Goal: Task Accomplishment & Management: Complete application form

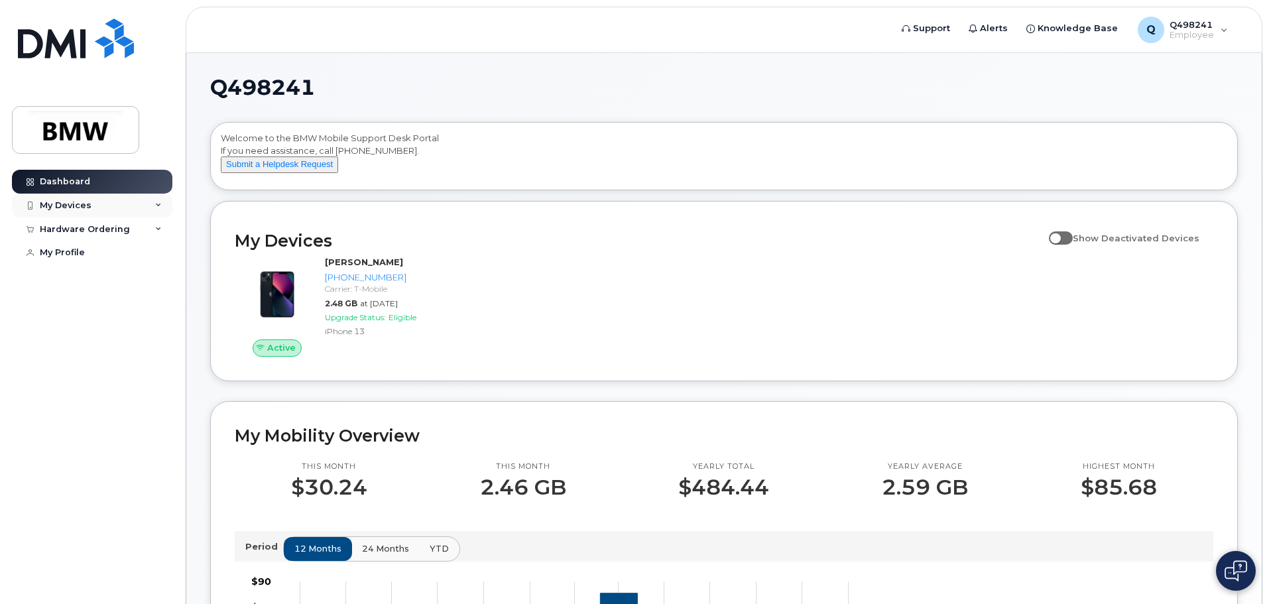
click at [154, 206] on div "My Devices" at bounding box center [92, 206] width 160 height 24
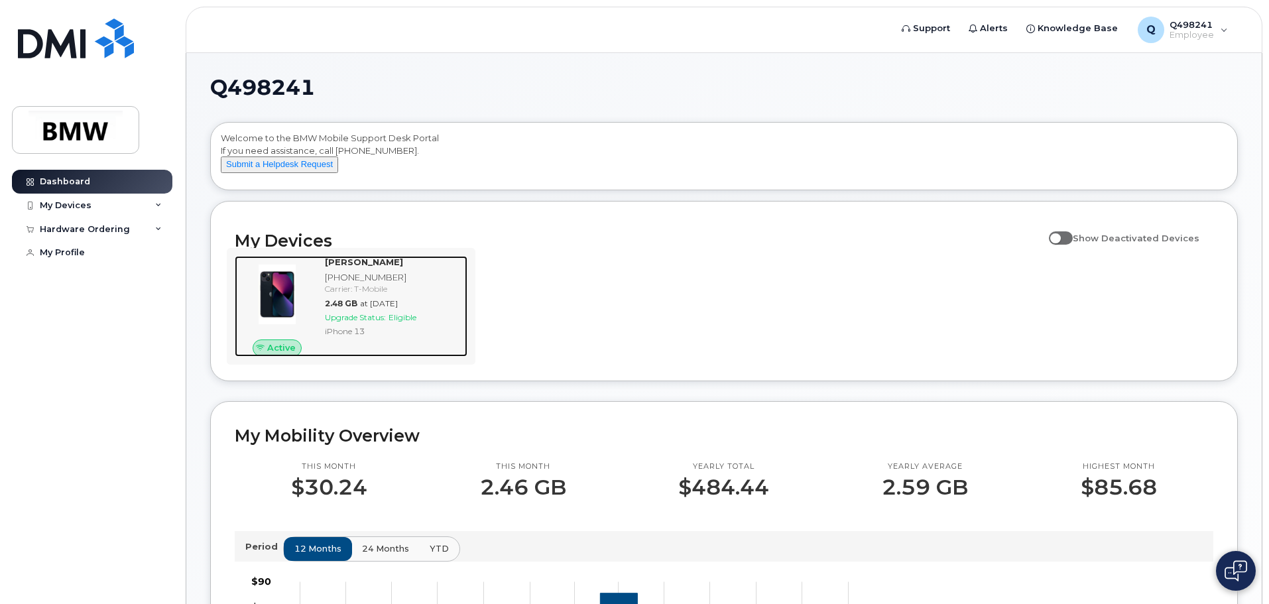
click at [283, 278] on img at bounding box center [277, 295] width 64 height 64
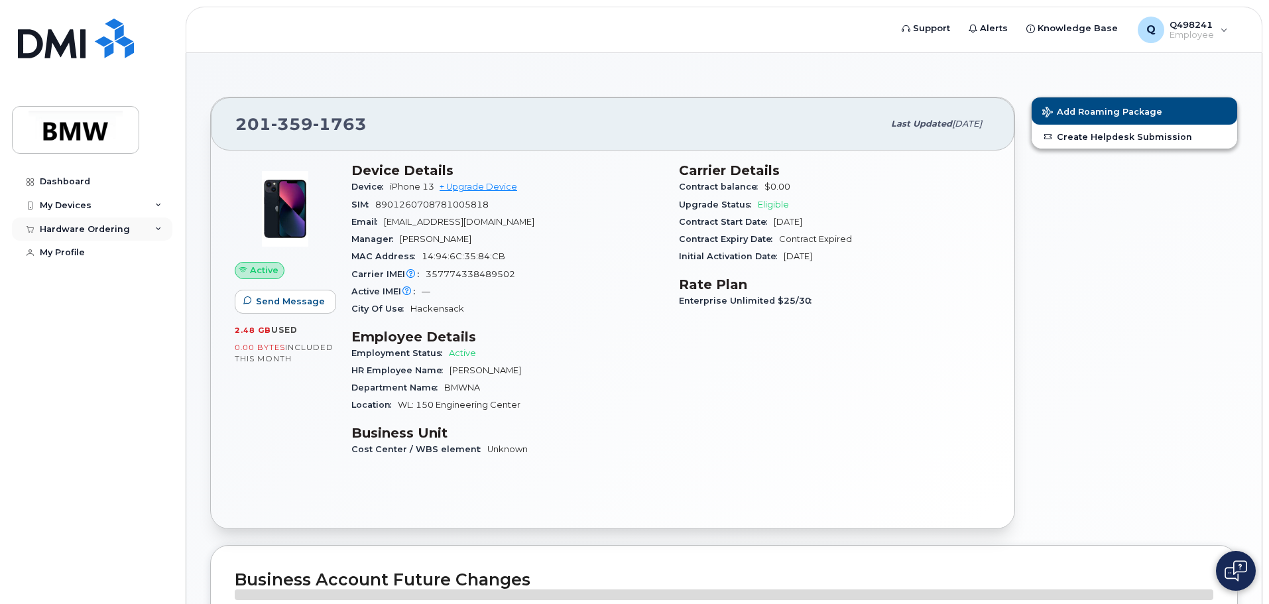
click at [152, 227] on div "Hardware Ordering" at bounding box center [92, 229] width 160 height 24
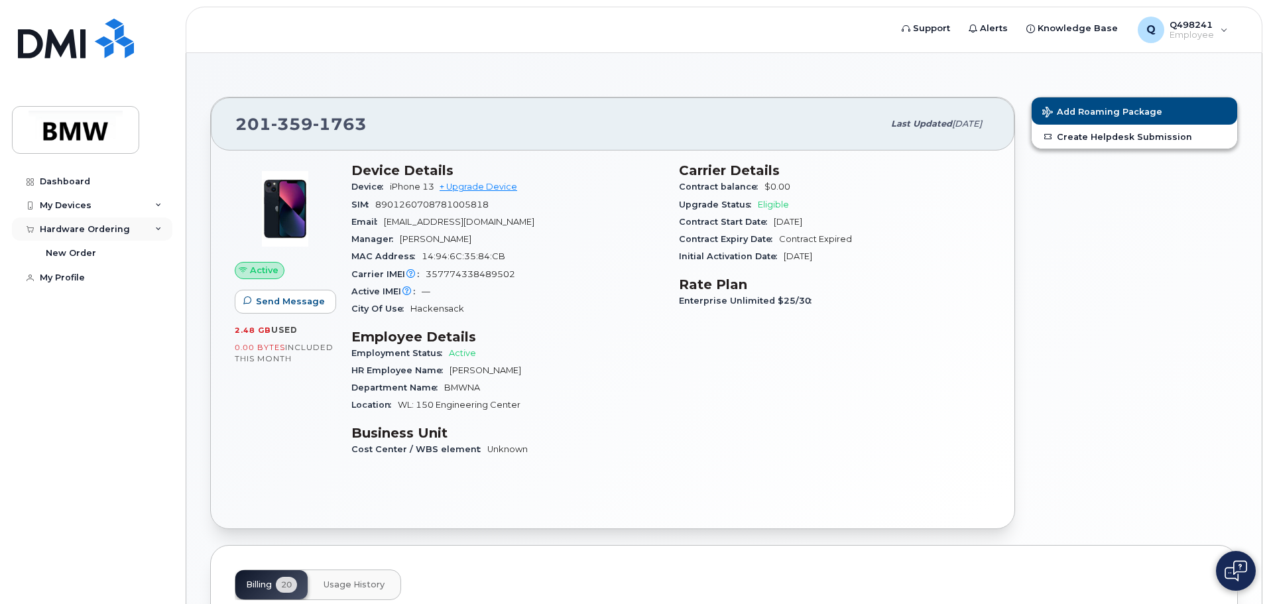
click at [152, 227] on div "Hardware Ordering" at bounding box center [92, 229] width 160 height 24
click at [1107, 112] on span "Add Roaming Package" at bounding box center [1102, 113] width 120 height 13
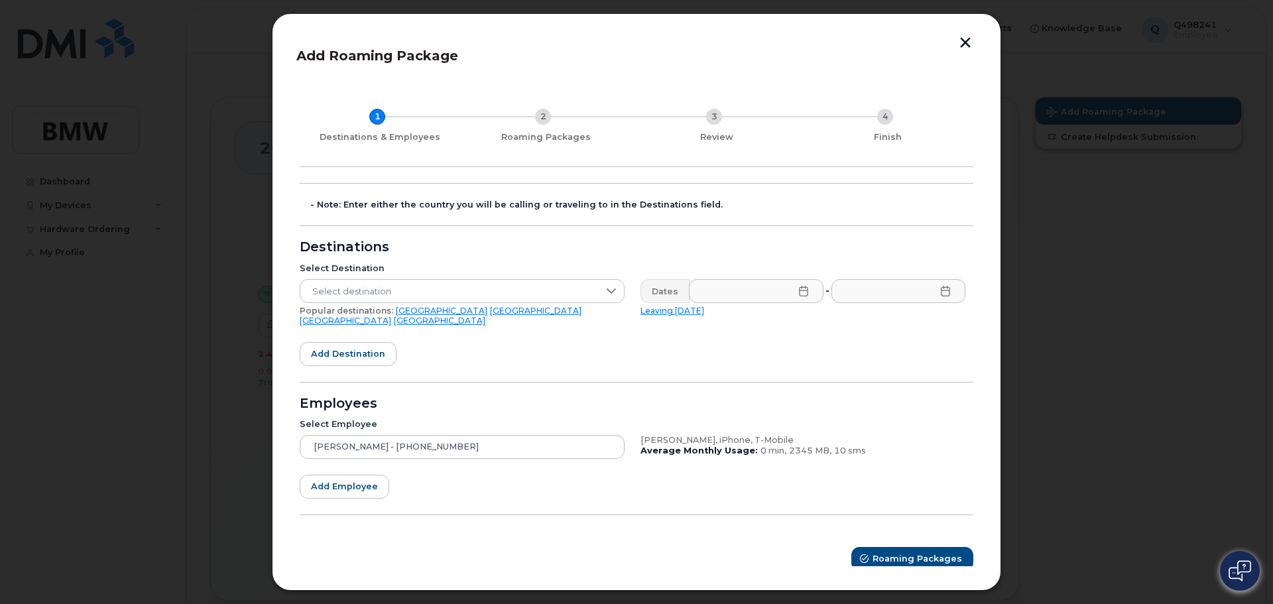
click at [971, 48] on button "button" at bounding box center [965, 44] width 20 height 14
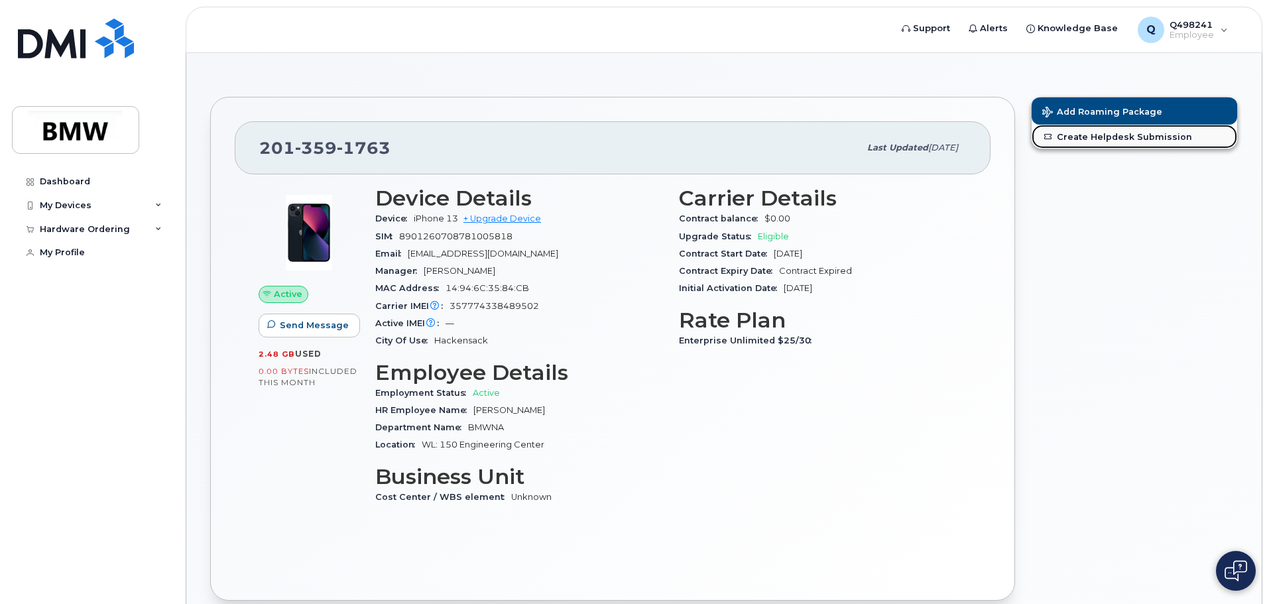
click at [1231, 140] on link "Create Helpdesk Submission" at bounding box center [1135, 137] width 206 height 24
click at [1069, 100] on button "Add Roaming Package" at bounding box center [1135, 110] width 206 height 27
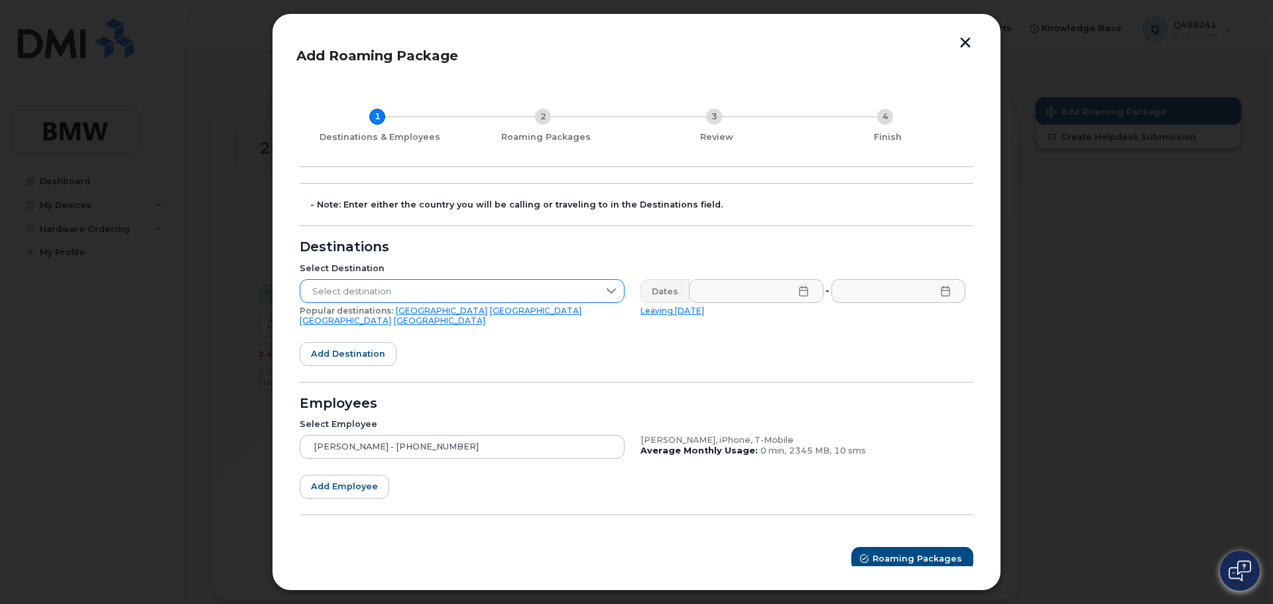
click at [474, 299] on span "Select destination" at bounding box center [449, 292] width 298 height 24
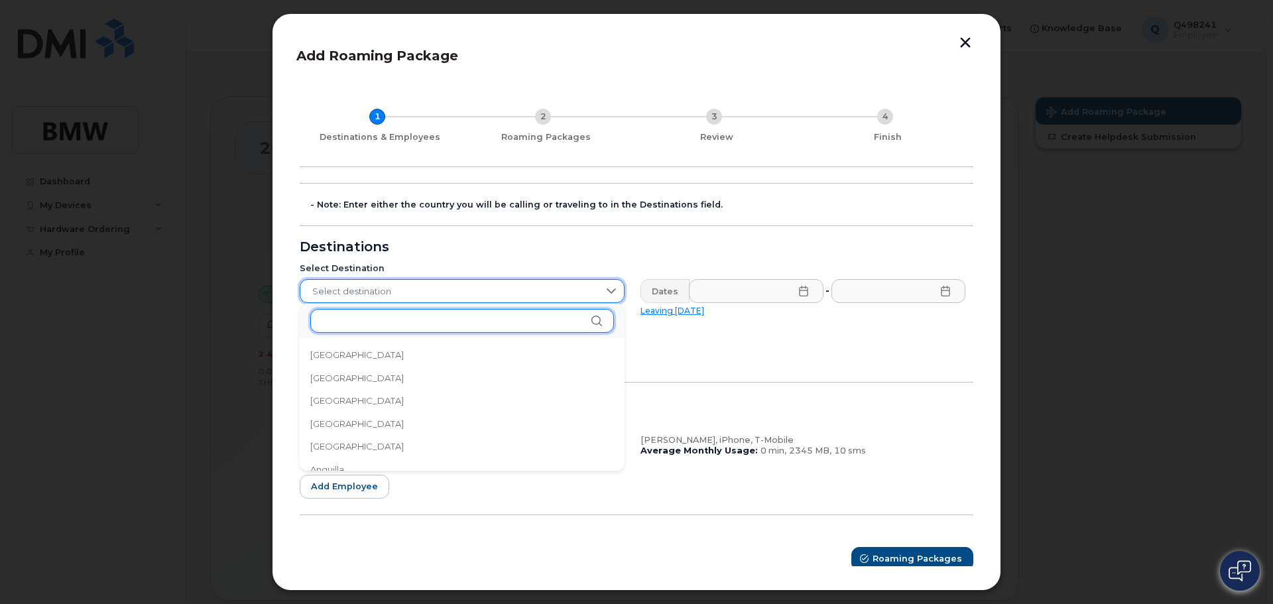
click at [469, 316] on input "text" at bounding box center [462, 321] width 304 height 24
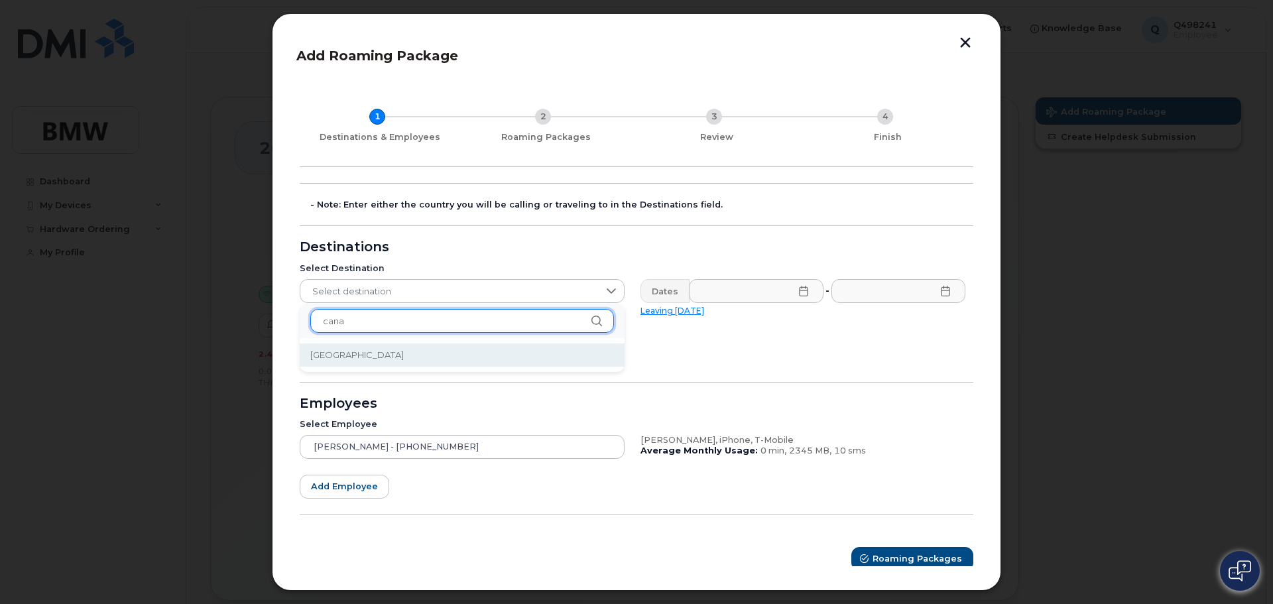
type input "cana"
click at [462, 348] on li "Canada" at bounding box center [462, 354] width 325 height 23
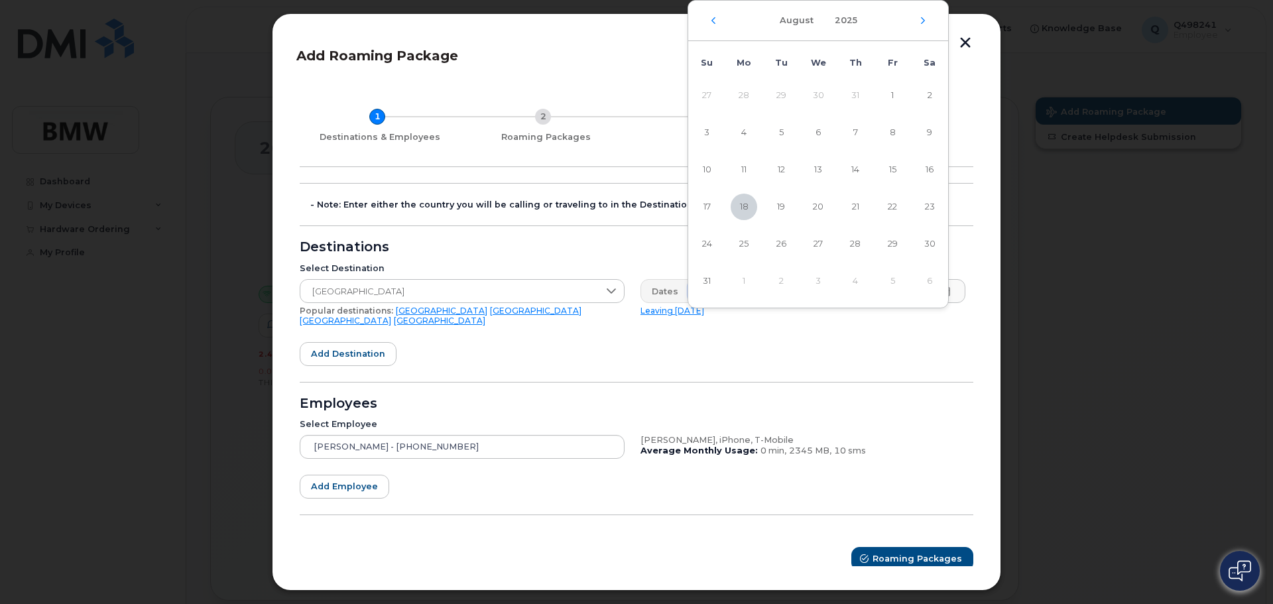
click at [916, 17] on div "August 2025" at bounding box center [818, 21] width 260 height 40
click at [920, 18] on icon "Next Month" at bounding box center [923, 20] width 8 height 11
click at [749, 129] on span "8" at bounding box center [744, 132] width 27 height 27
type input "09/08/2025"
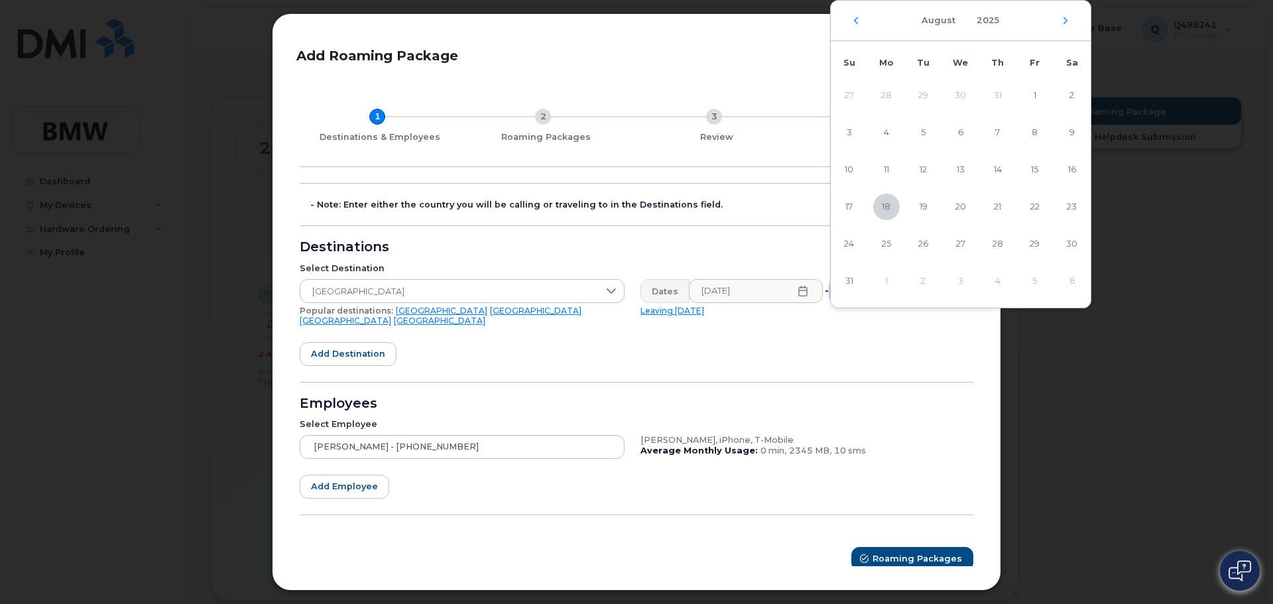
click at [830, 341] on form "- Note: Enter either the country you will be calling or traveling to in the Des…" at bounding box center [637, 377] width 674 height 388
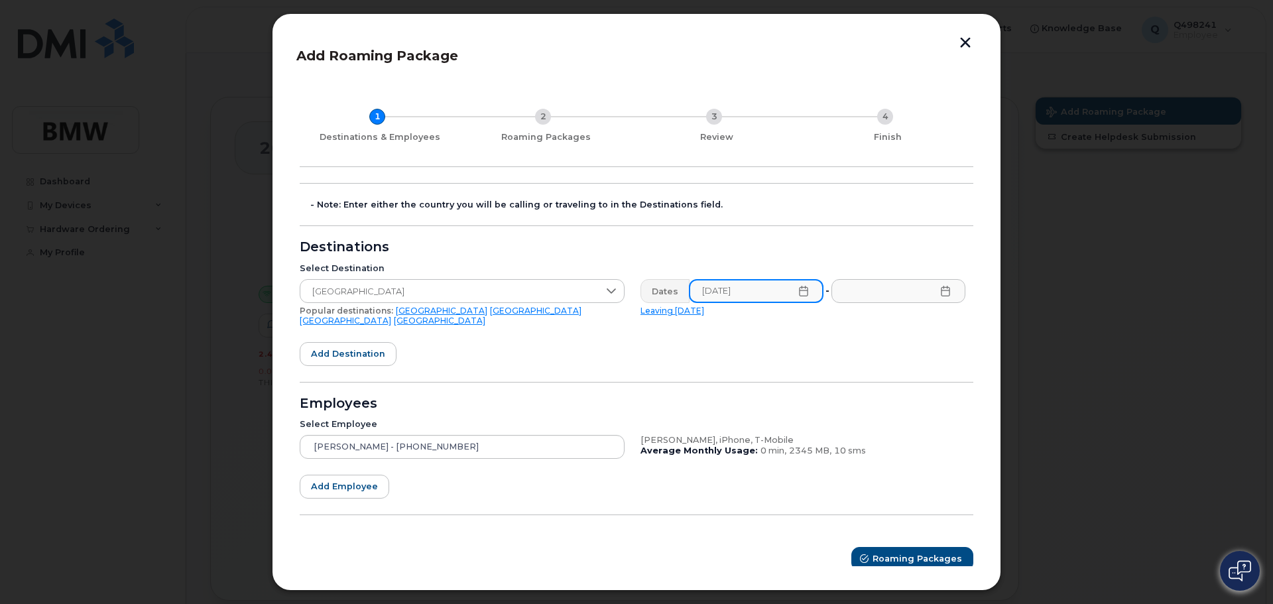
click at [774, 290] on input "09/08/2025" at bounding box center [756, 291] width 135 height 24
click at [879, 243] on div "Destinations" at bounding box center [637, 247] width 674 height 11
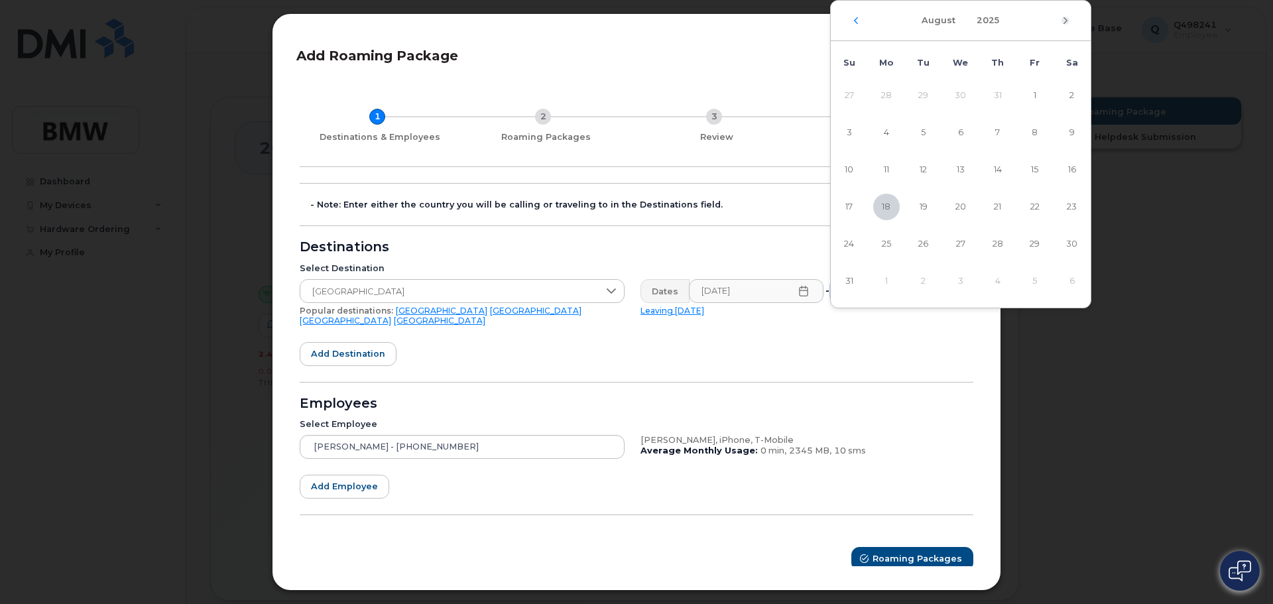
click at [1067, 20] on icon "Next Month" at bounding box center [1065, 20] width 8 height 11
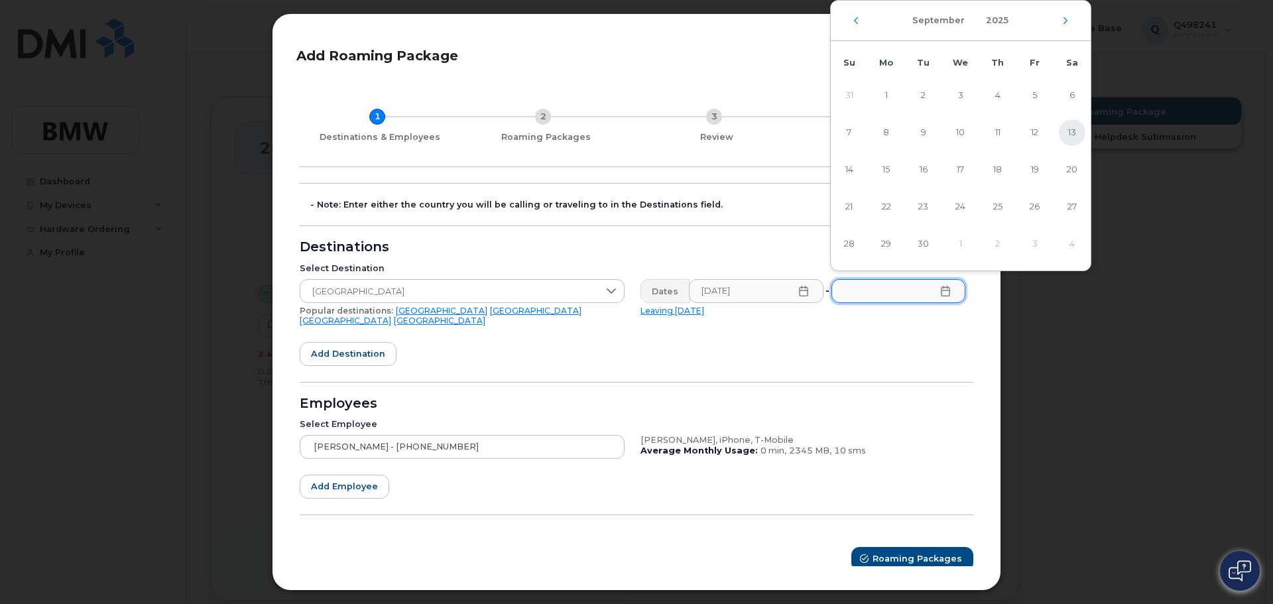
click at [1068, 131] on span "13" at bounding box center [1072, 132] width 27 height 27
type input "09/13/2025"
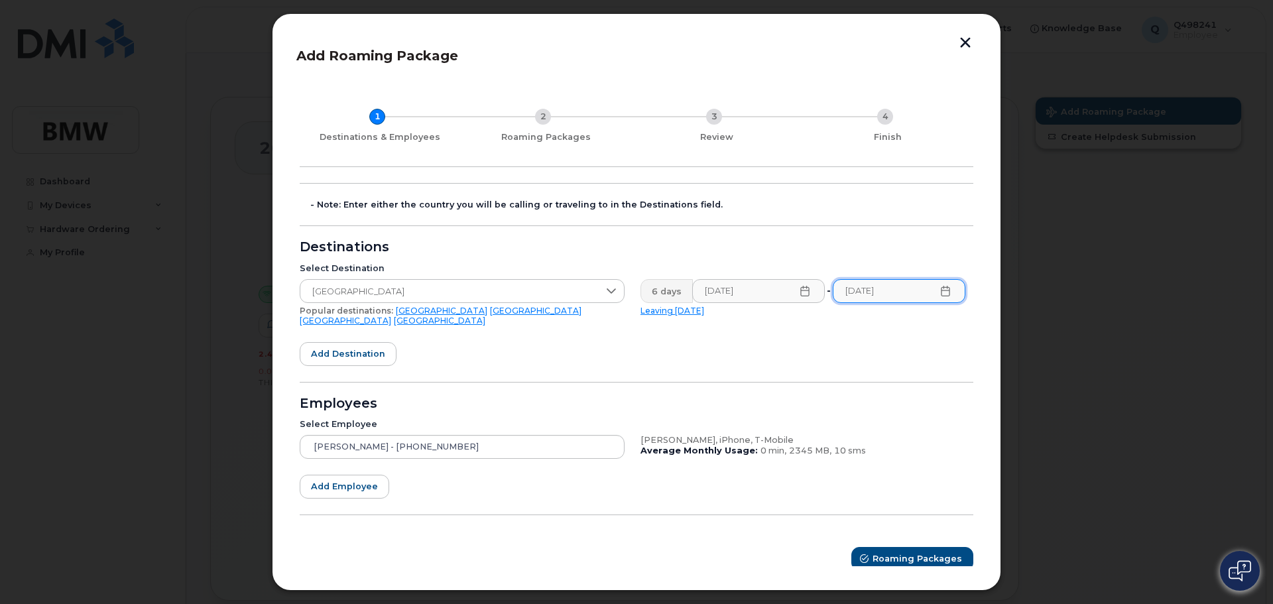
click at [815, 337] on form "- Note: Enter either the country you will be calling or traveling to in the Des…" at bounding box center [637, 377] width 674 height 388
click at [882, 552] on span "Roaming Packages" at bounding box center [918, 558] width 90 height 13
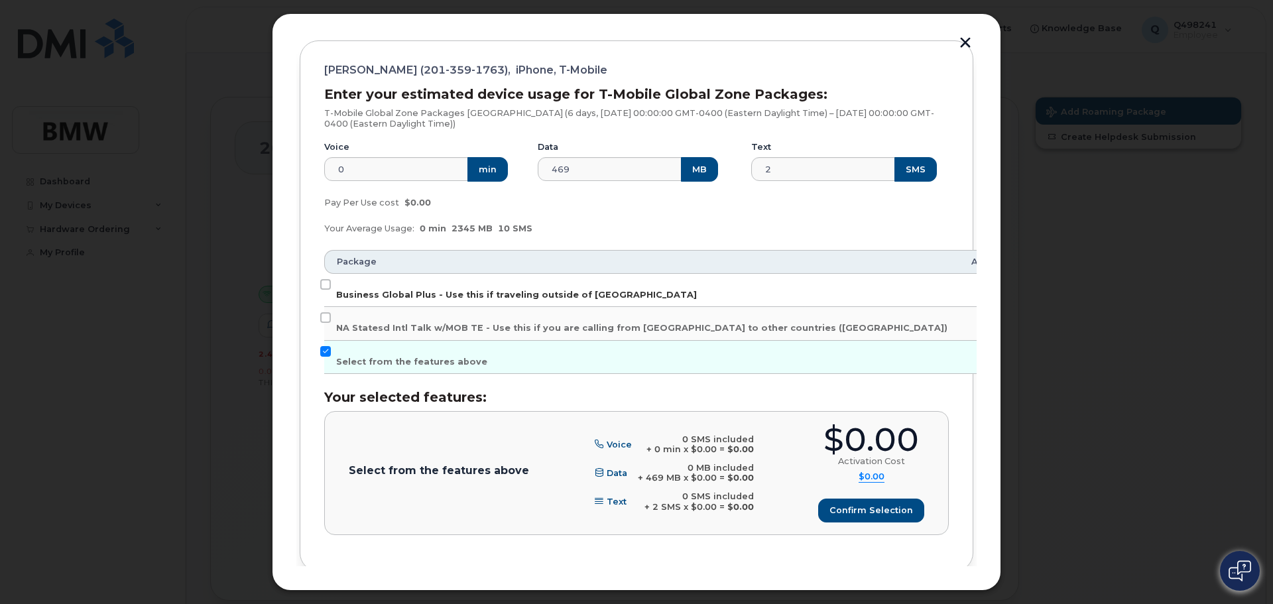
scroll to position [199, 0]
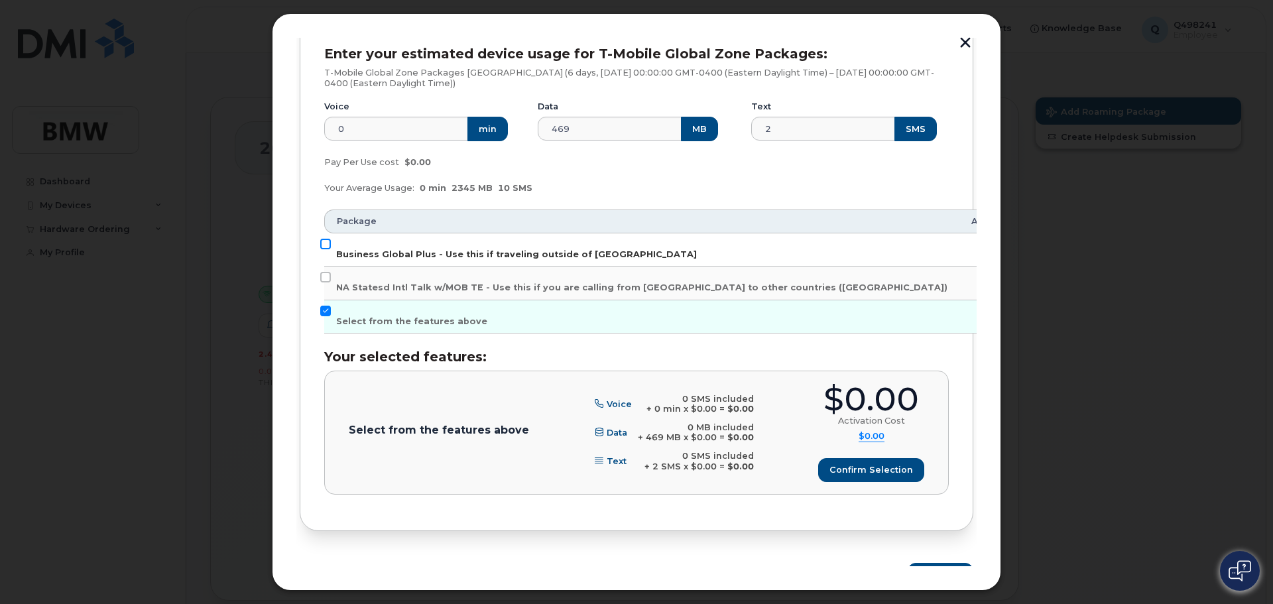
click at [324, 244] on input "Business Global Plus - Use this if traveling outside of North America" at bounding box center [325, 244] width 11 height 11
checkbox input "true"
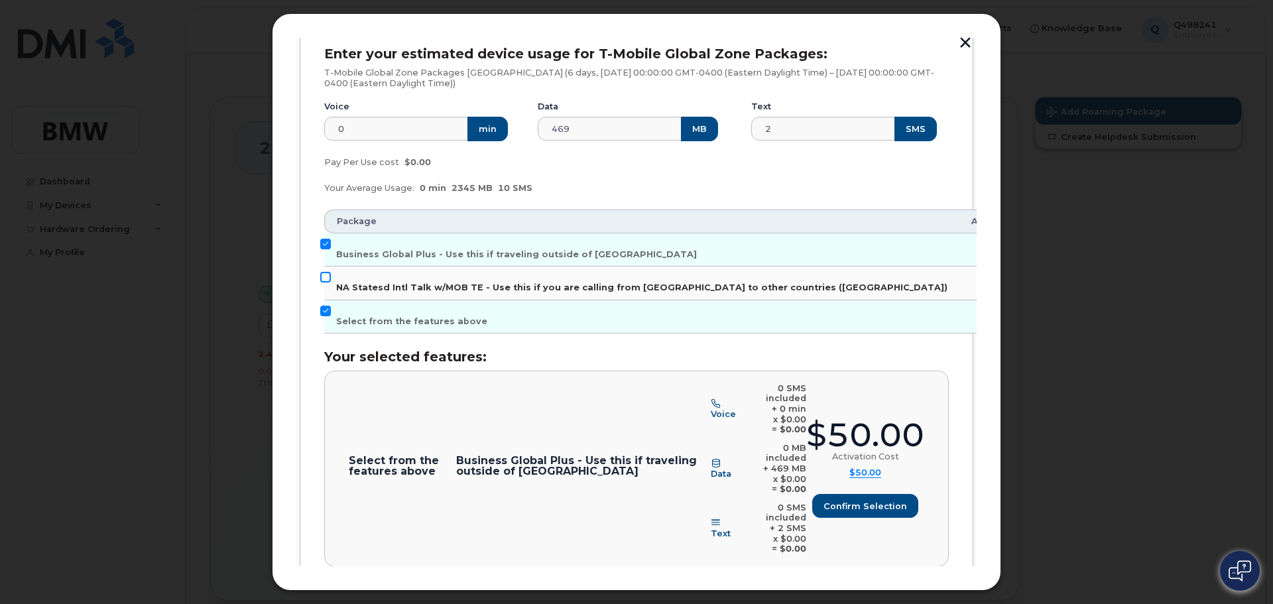
click at [326, 273] on input "NA Statesd Intl Talk w/MOB TE - Use this if you are calling from US to other co…" at bounding box center [325, 277] width 11 height 11
checkbox input "true"
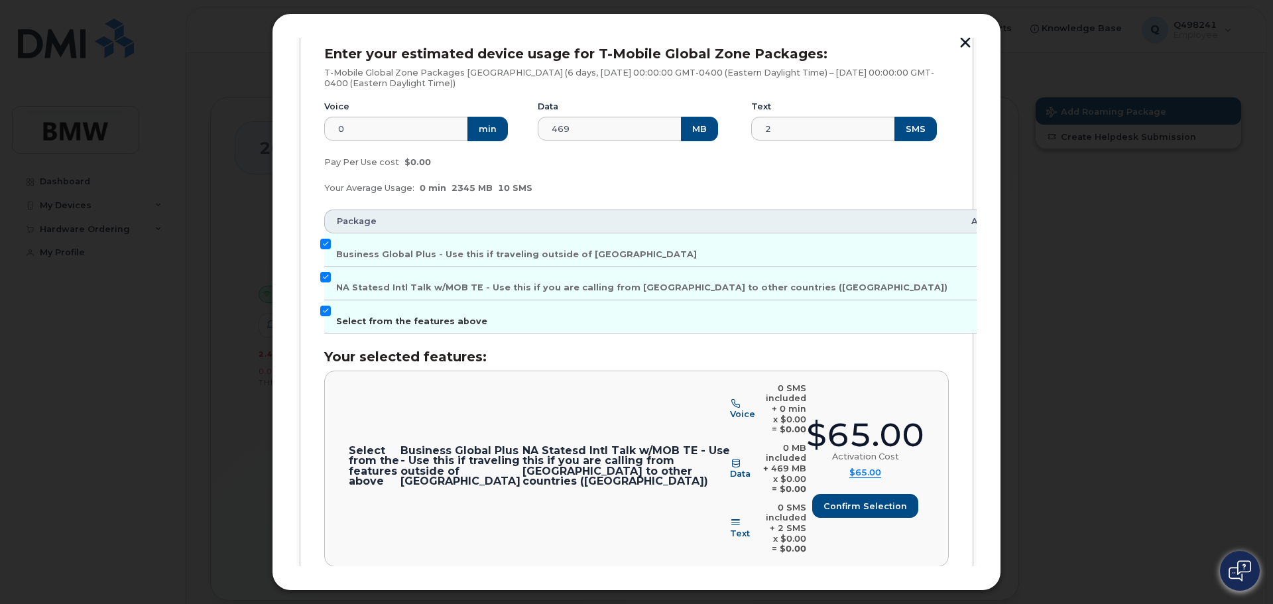
click at [326, 310] on input "Select from the features above" at bounding box center [325, 311] width 11 height 11
checkbox input "false"
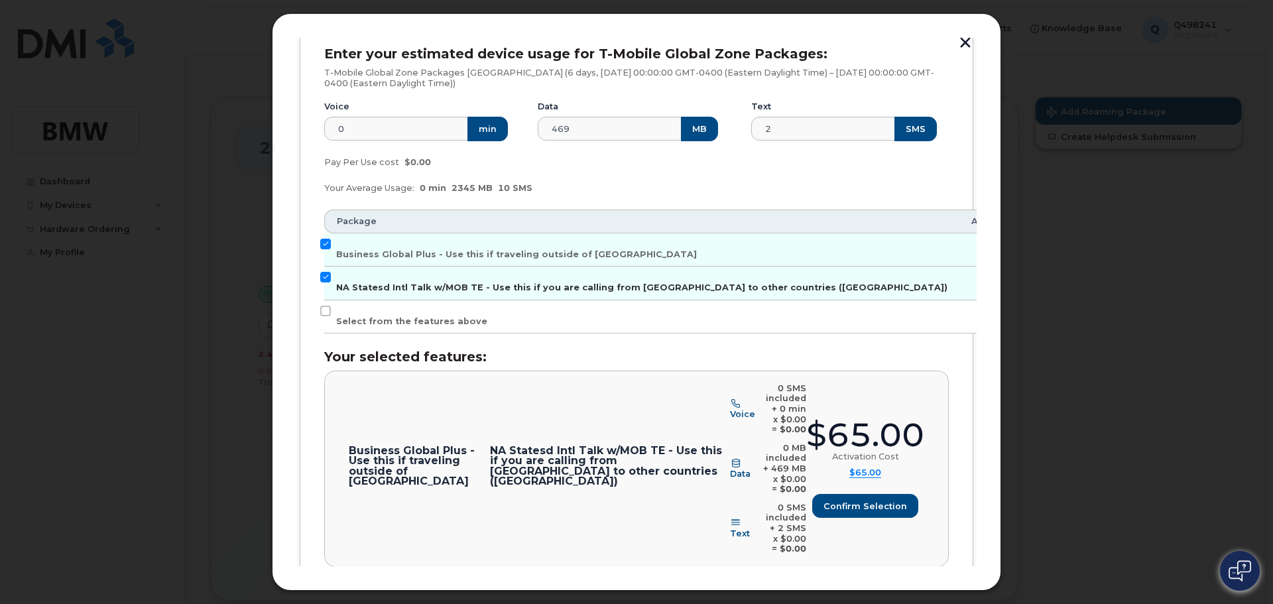
click at [326, 276] on input "NA Statesd Intl Talk w/MOB TE - Use this if you are calling from US to other co…" at bounding box center [325, 277] width 11 height 11
checkbox input "false"
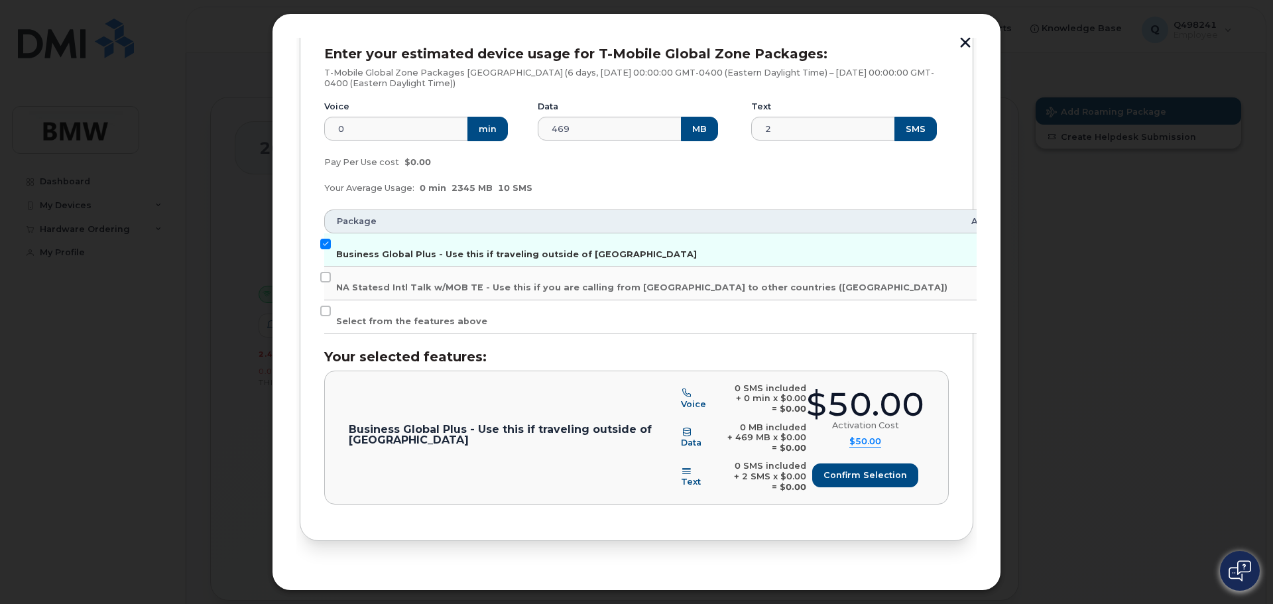
click at [322, 241] on input "Business Global Plus - Use this if traveling outside of North America" at bounding box center [325, 244] width 11 height 11
checkbox input "false"
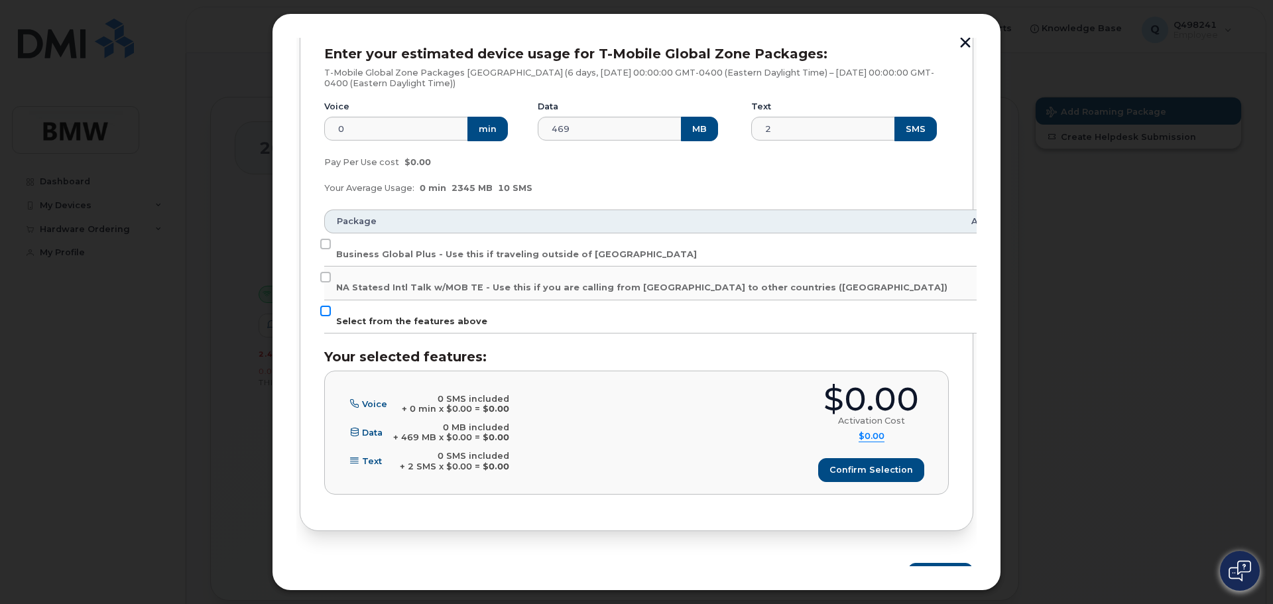
click at [328, 309] on input "Select from the features above" at bounding box center [325, 311] width 11 height 11
checkbox input "true"
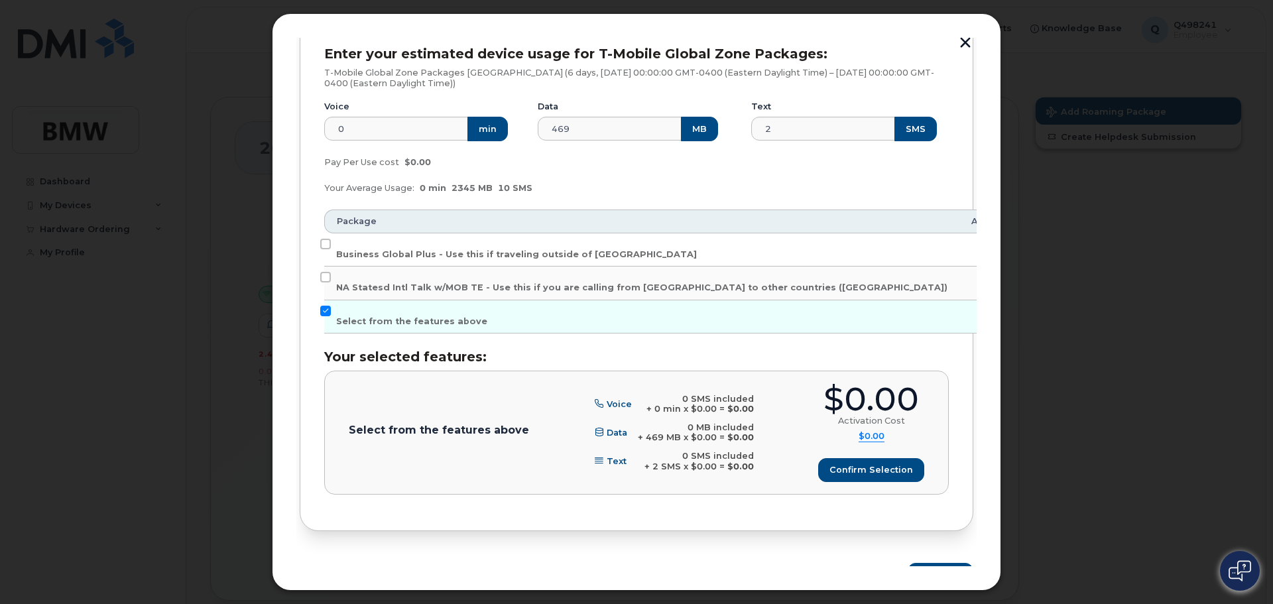
click at [332, 246] on td "Business Global Plus - Use this if traveling outside of North America" at bounding box center [641, 249] width 635 height 33
click at [324, 246] on input "Business Global Plus - Use this if traveling outside of North America" at bounding box center [325, 244] width 11 height 11
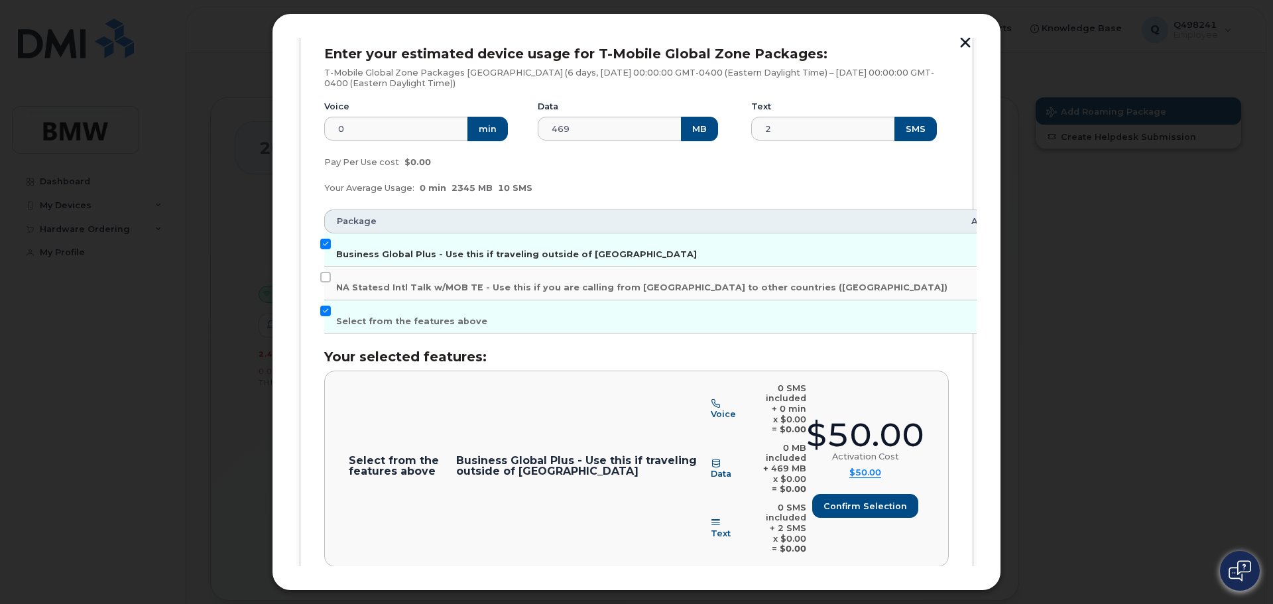
scroll to position [253, 0]
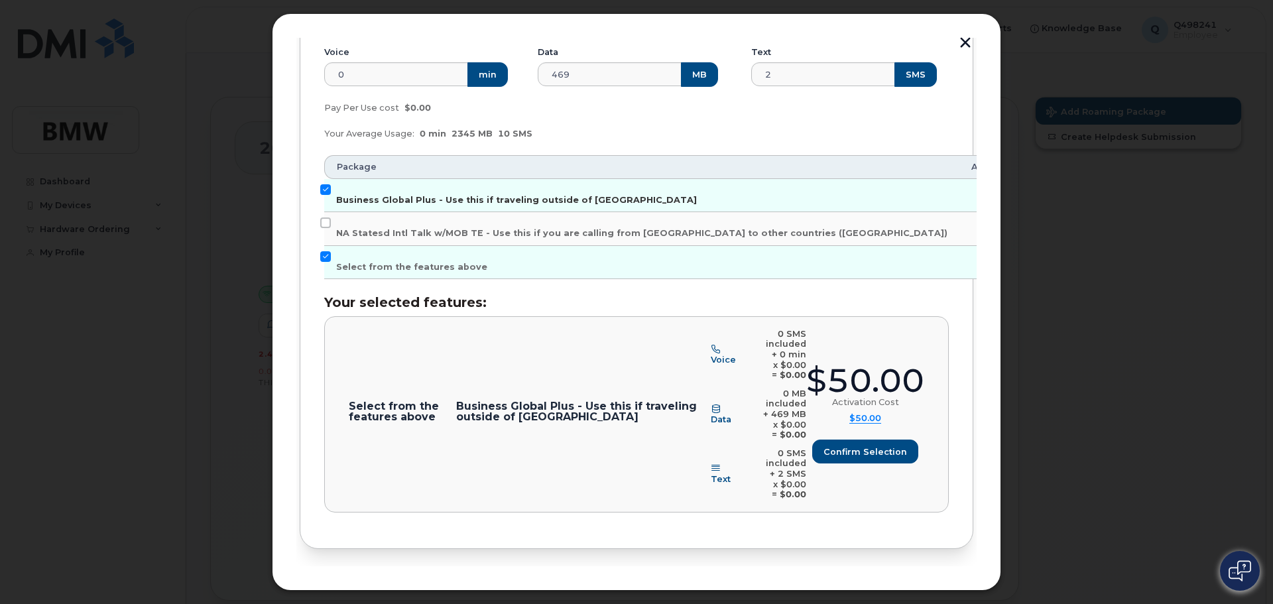
click at [543, 194] on label "Business Global Plus - Use this if traveling outside of North America" at bounding box center [516, 194] width 361 height 21
click at [331, 194] on input "Business Global Plus - Use this if traveling outside of North America" at bounding box center [325, 189] width 11 height 11
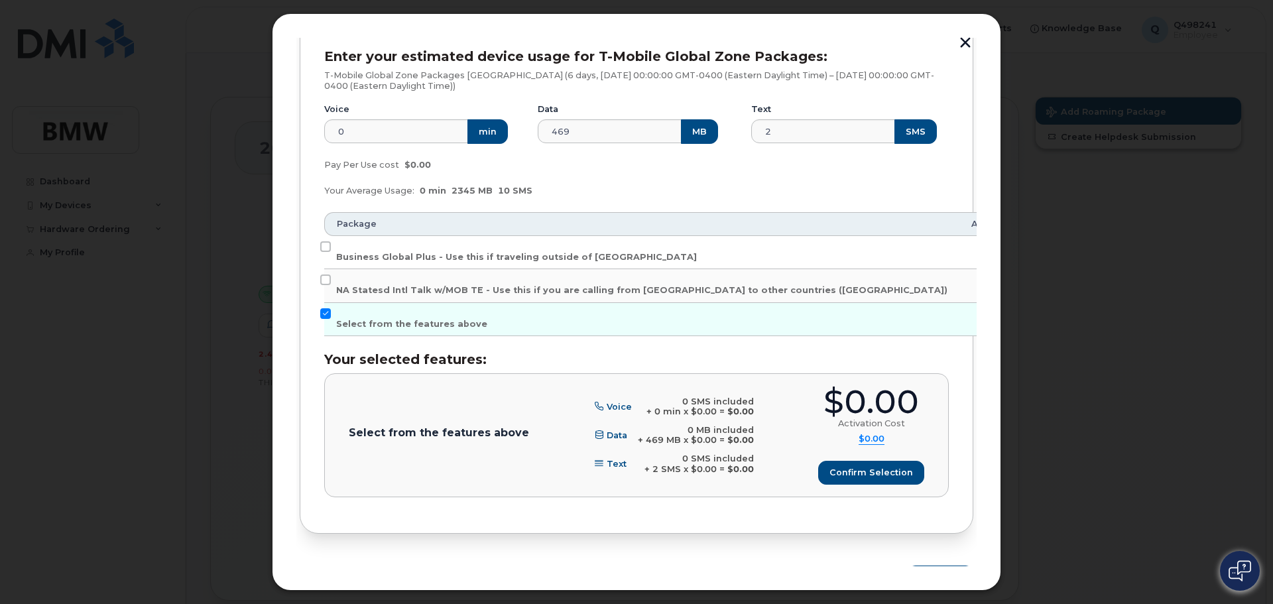
scroll to position [156, 0]
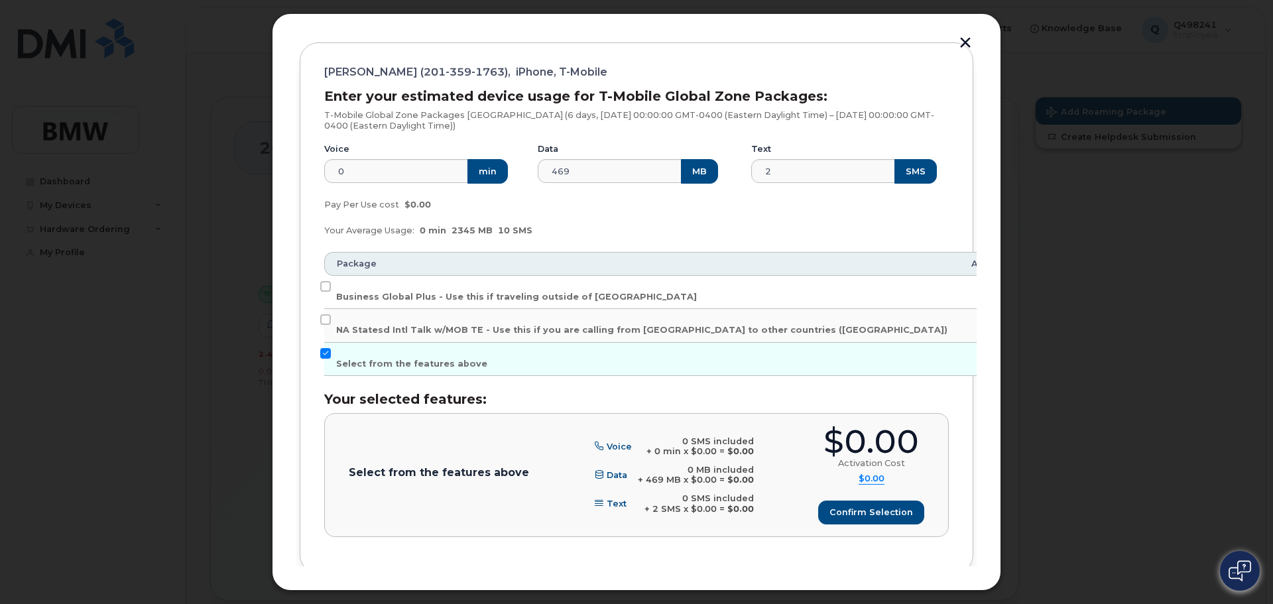
click at [513, 280] on td "Business Global Plus - Use this if traveling outside of North America" at bounding box center [641, 292] width 635 height 33
click at [513, 297] on span "Business Global Plus - Use this if traveling outside of North America" at bounding box center [516, 297] width 361 height 10
click at [331, 292] on input "Business Global Plus - Use this if traveling outside of North America" at bounding box center [325, 286] width 11 height 11
checkbox input "true"
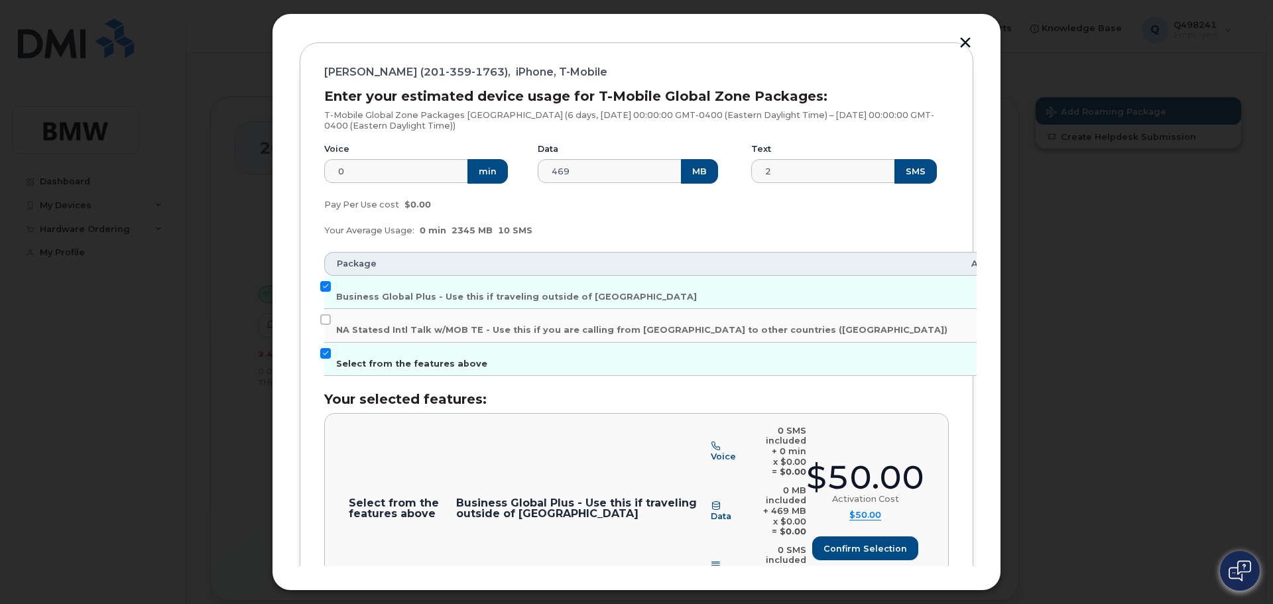
click at [324, 351] on input "Select from the features above" at bounding box center [325, 353] width 11 height 11
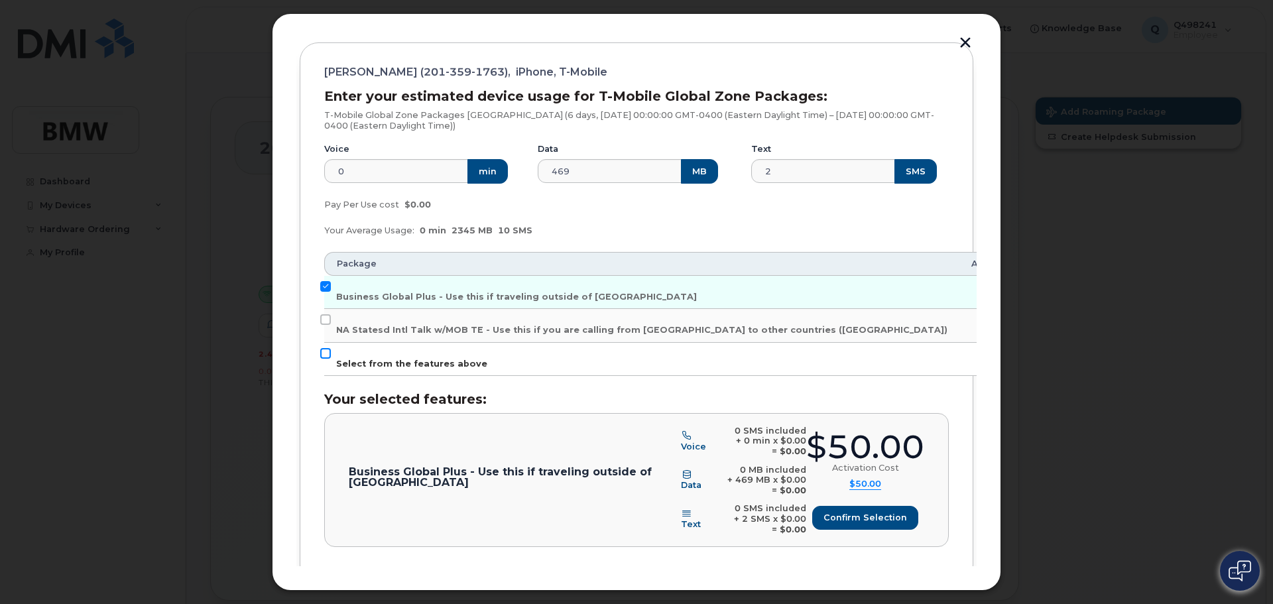
click at [326, 356] on input "Select from the features above" at bounding box center [325, 353] width 11 height 11
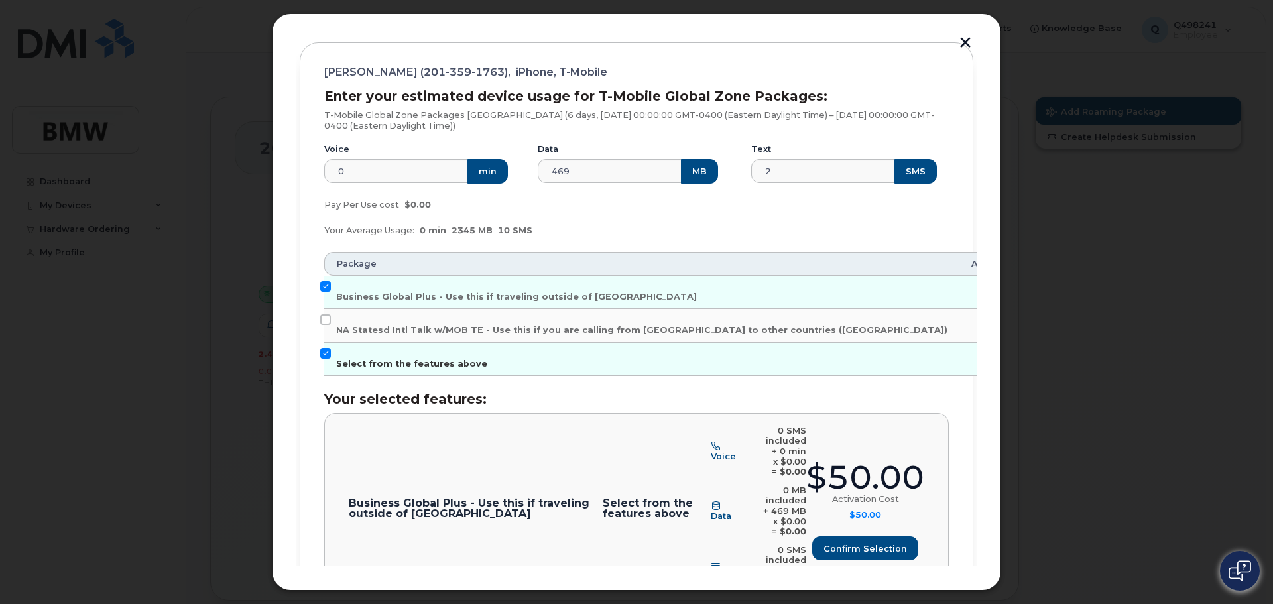
click at [325, 356] on input "Select from the features above" at bounding box center [325, 353] width 11 height 11
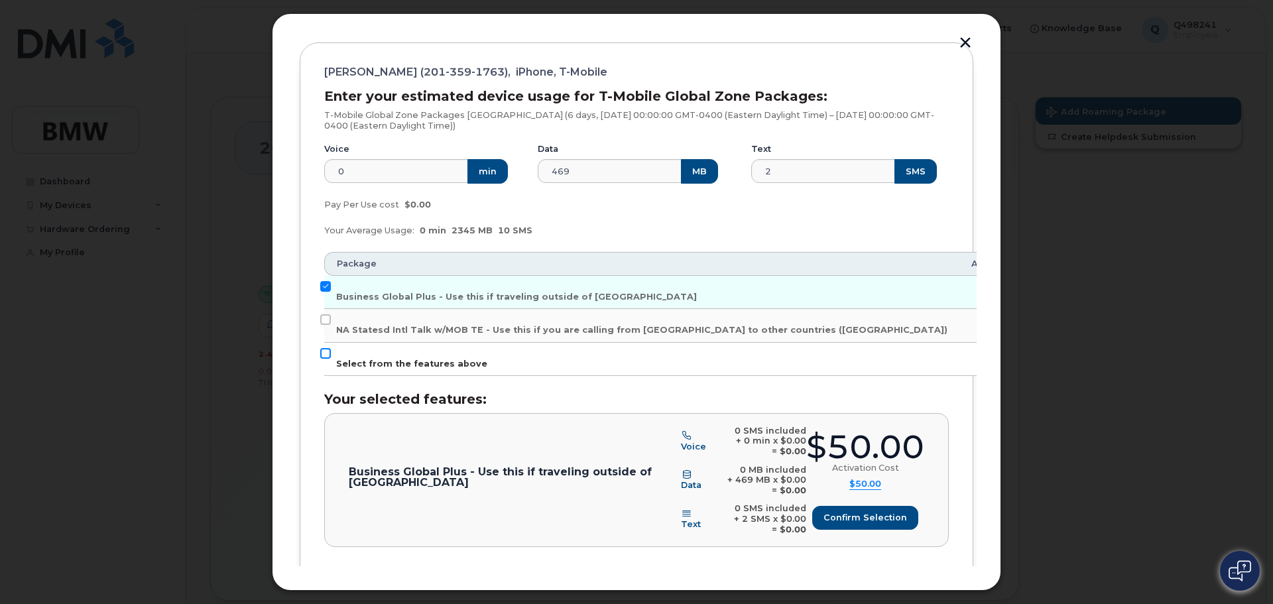
click at [325, 356] on input "Select from the features above" at bounding box center [325, 353] width 11 height 11
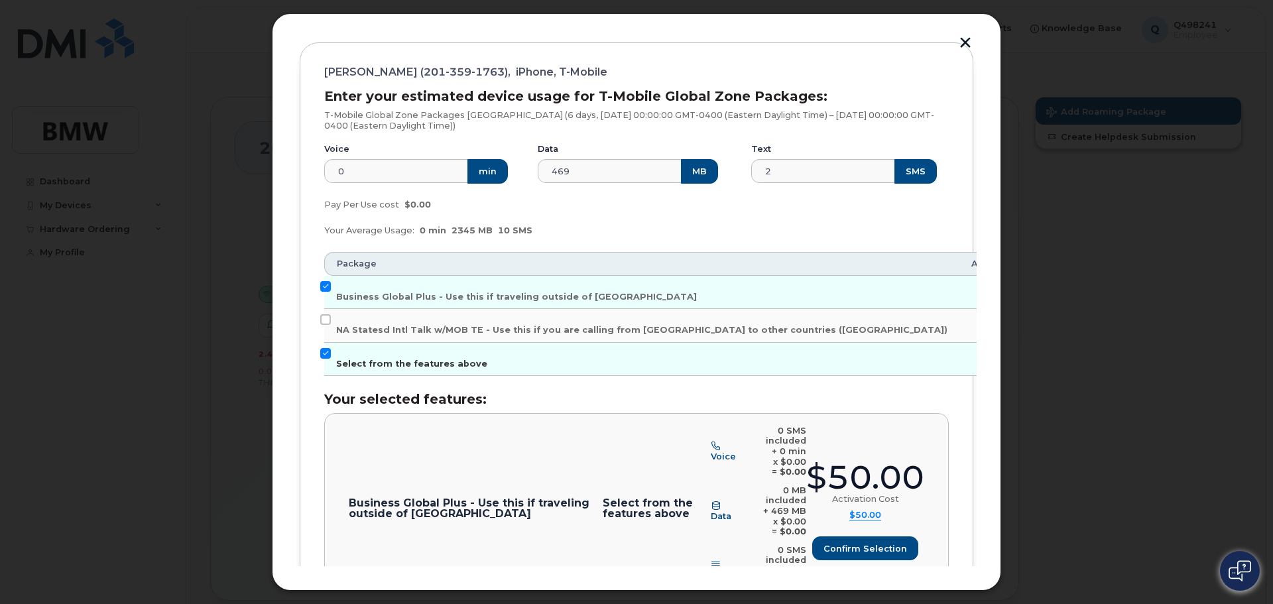
click at [325, 356] on input "Select from the features above" at bounding box center [325, 353] width 11 height 11
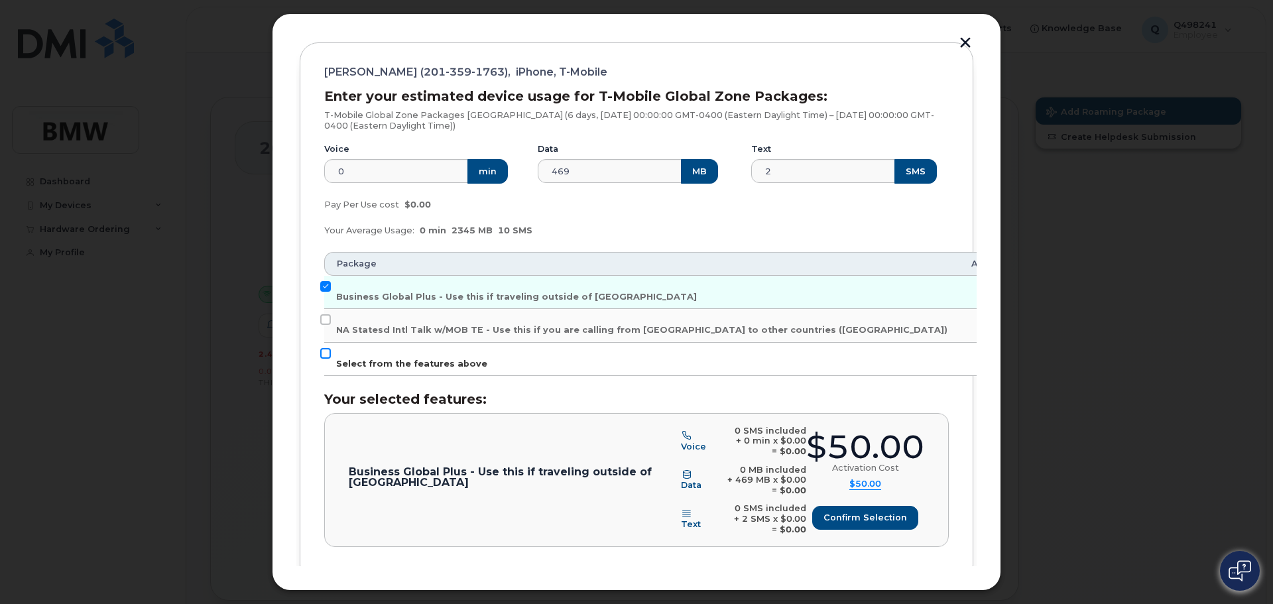
click at [325, 356] on input "Select from the features above" at bounding box center [325, 353] width 11 height 11
checkbox input "true"
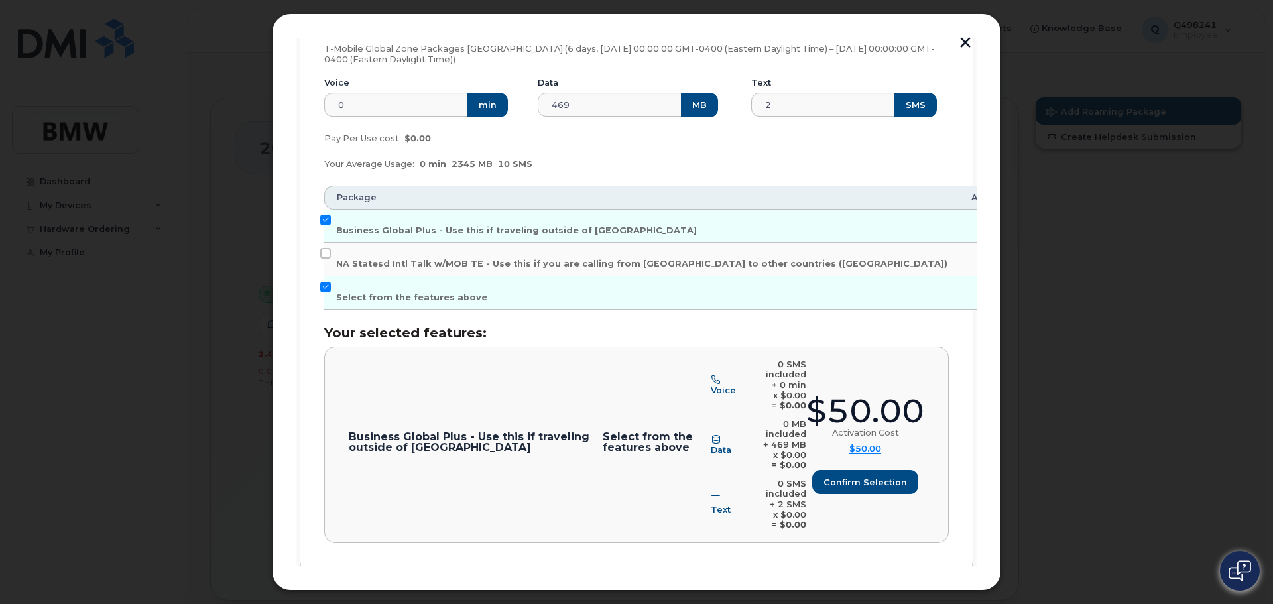
scroll to position [253, 0]
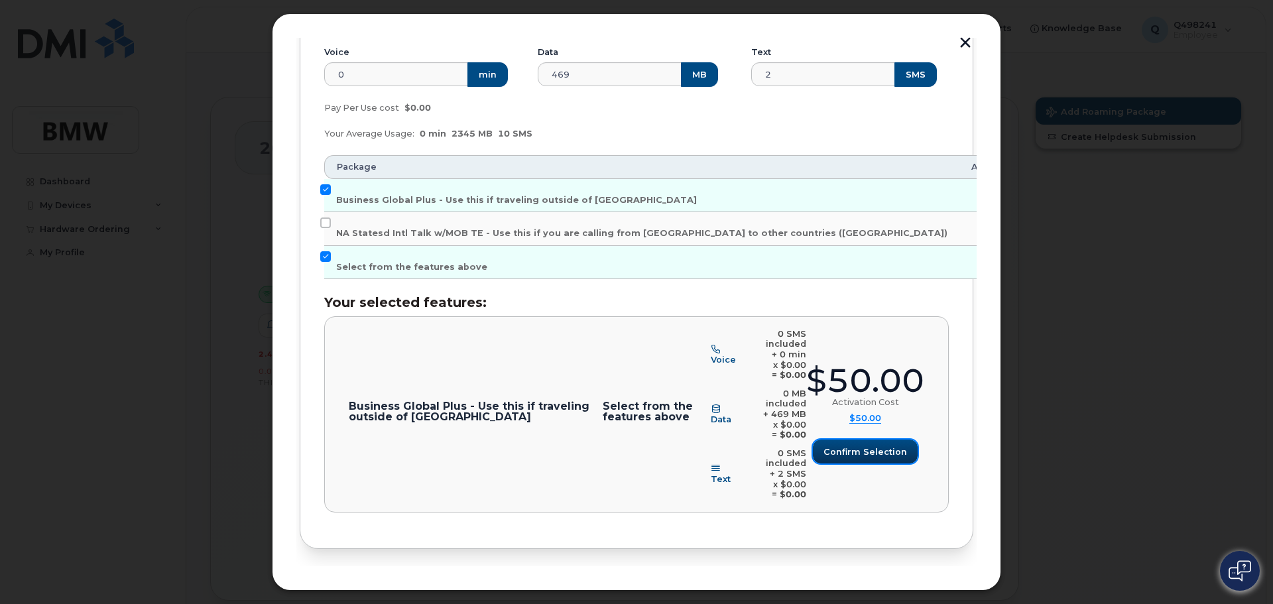
click at [863, 440] on button "Confirm selection" at bounding box center [865, 452] width 105 height 24
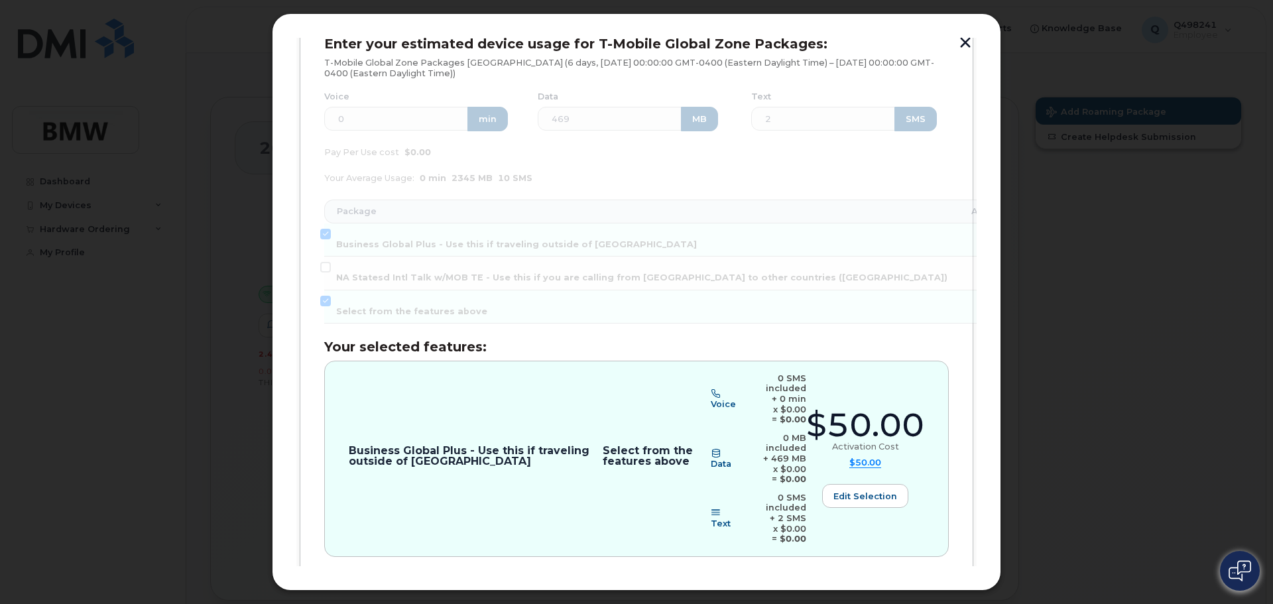
scroll to position [187, 0]
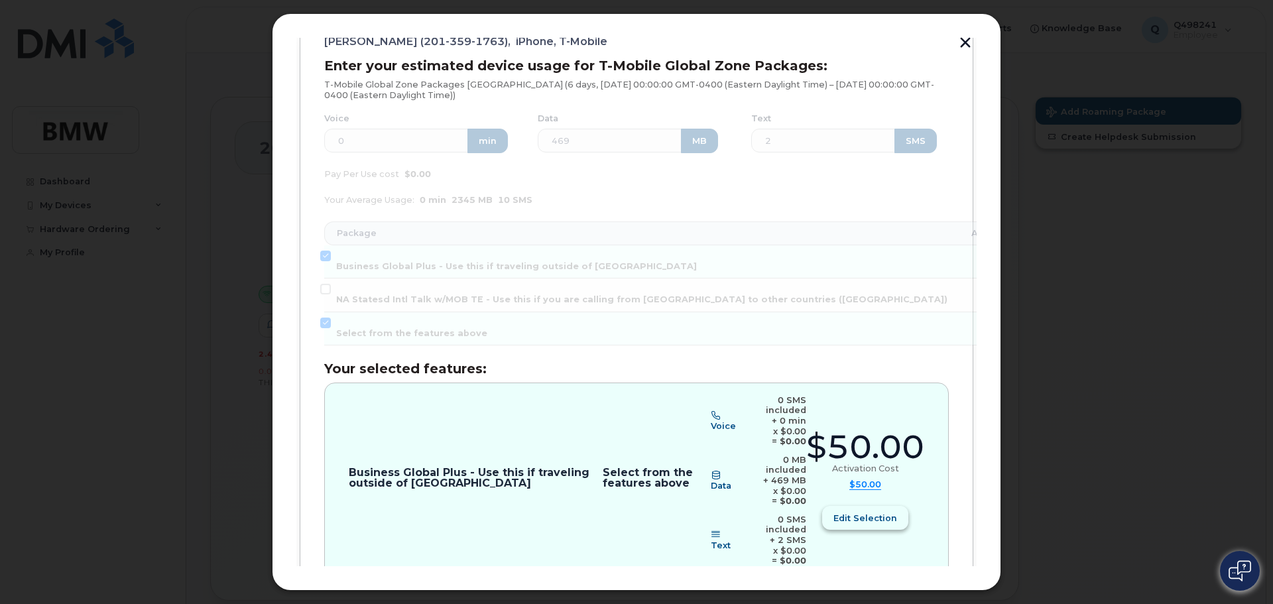
click at [851, 512] on span "Edit selection" at bounding box center [865, 518] width 64 height 13
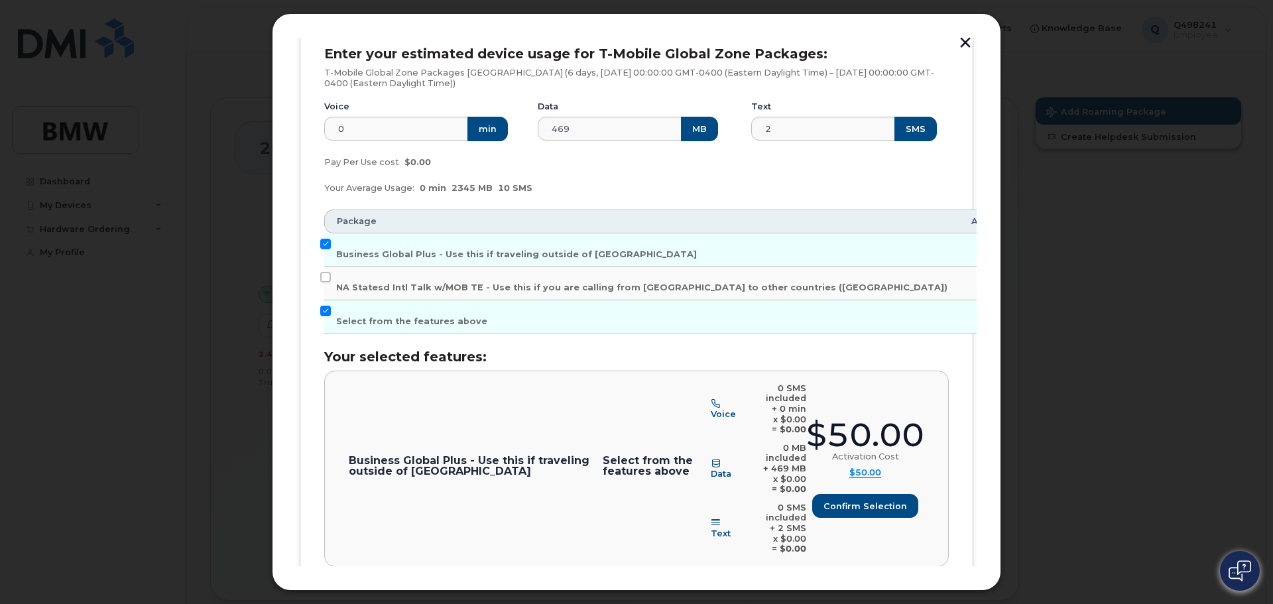
scroll to position [253, 0]
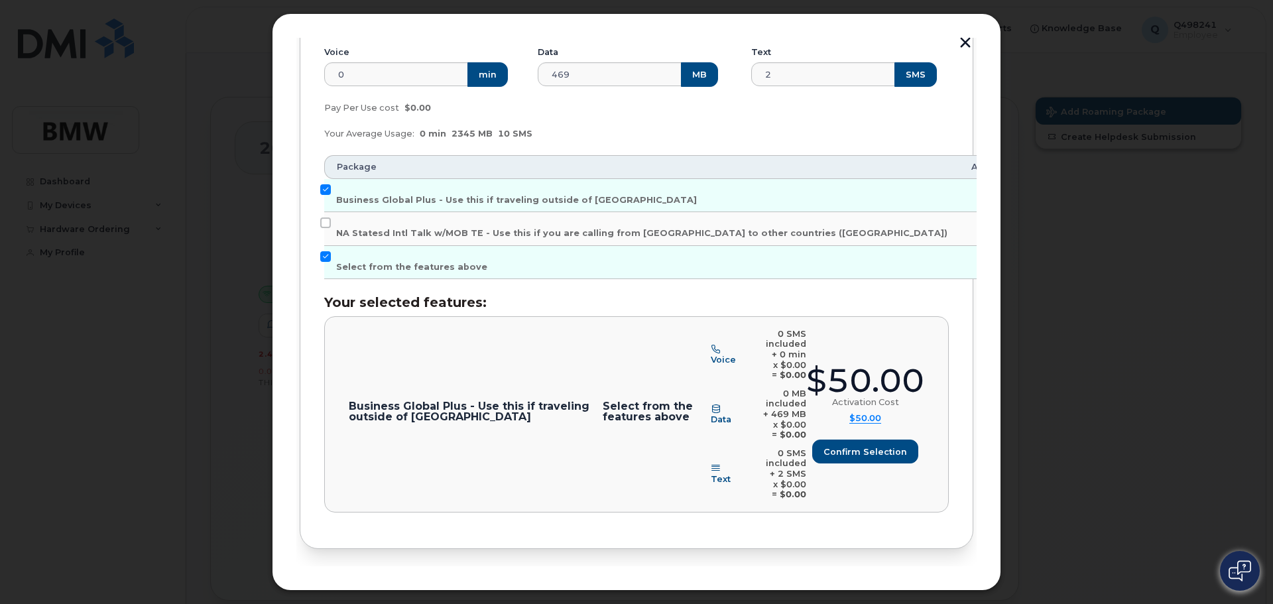
click at [357, 586] on span "Destinations & Employees" at bounding box center [381, 592] width 121 height 13
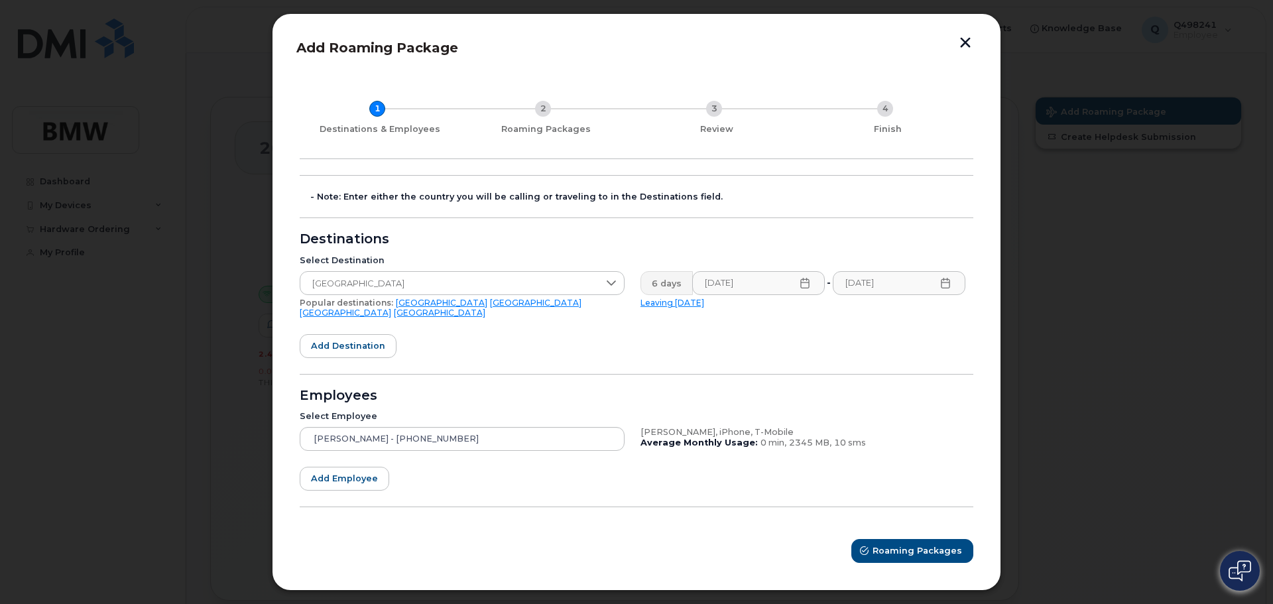
scroll to position [0, 0]
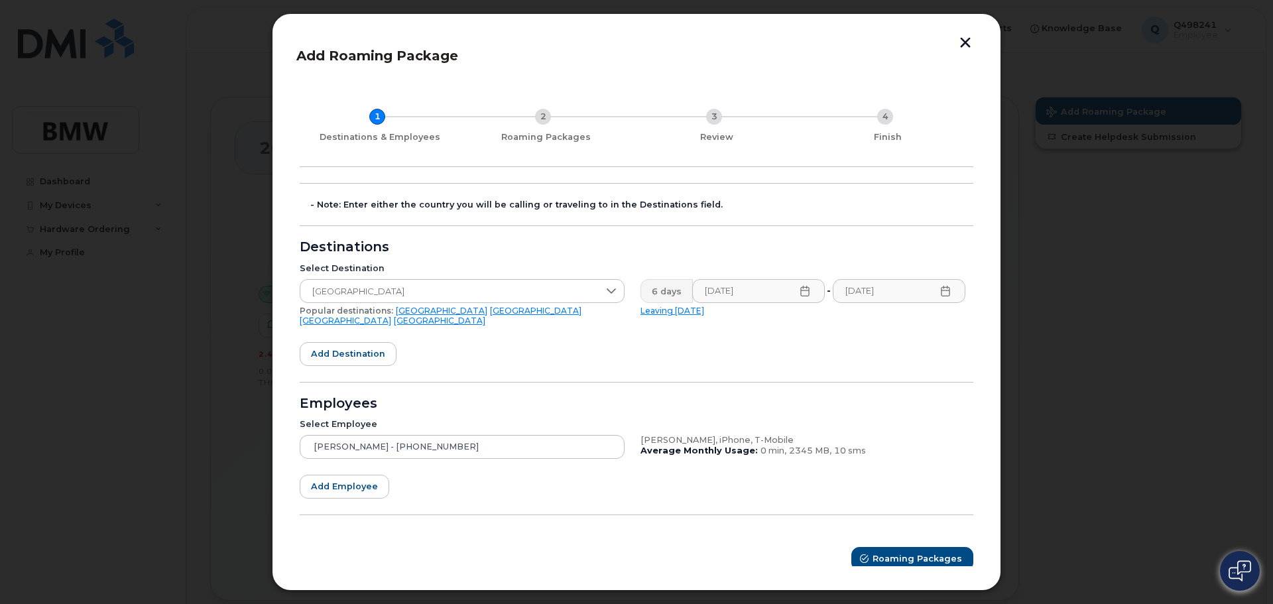
drag, startPoint x: 1097, startPoint y: 557, endPoint x: 1078, endPoint y: 557, distance: 18.6
click at [1097, 557] on div at bounding box center [636, 302] width 1273 height 604
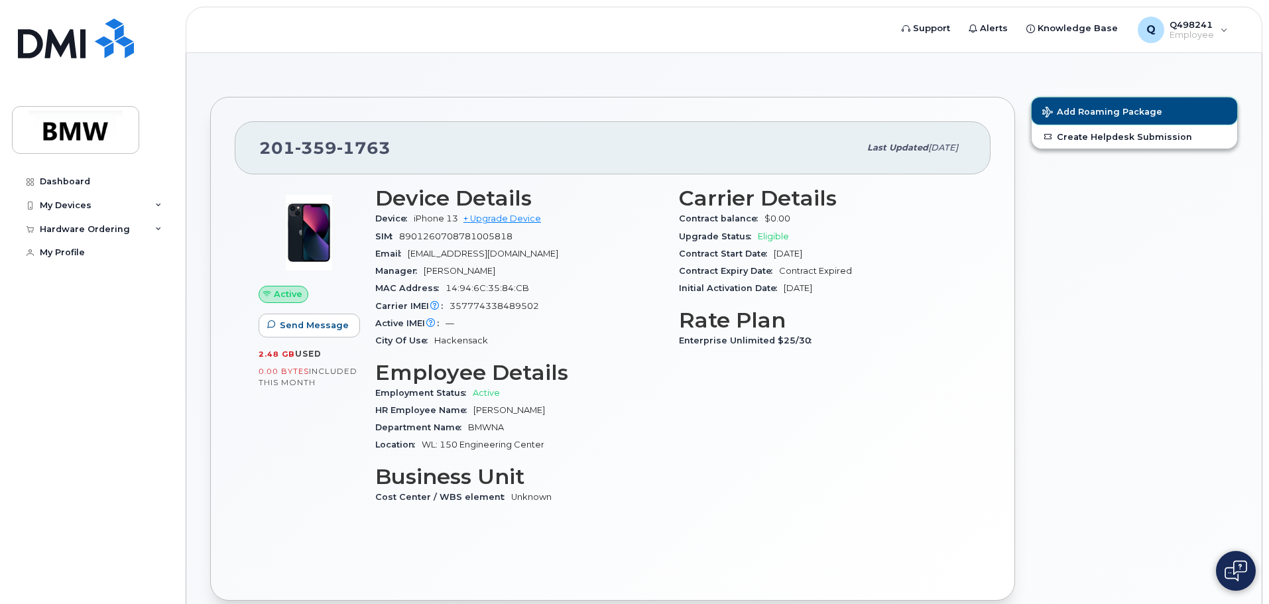
click at [1089, 109] on span "Add Roaming Package" at bounding box center [1102, 113] width 120 height 13
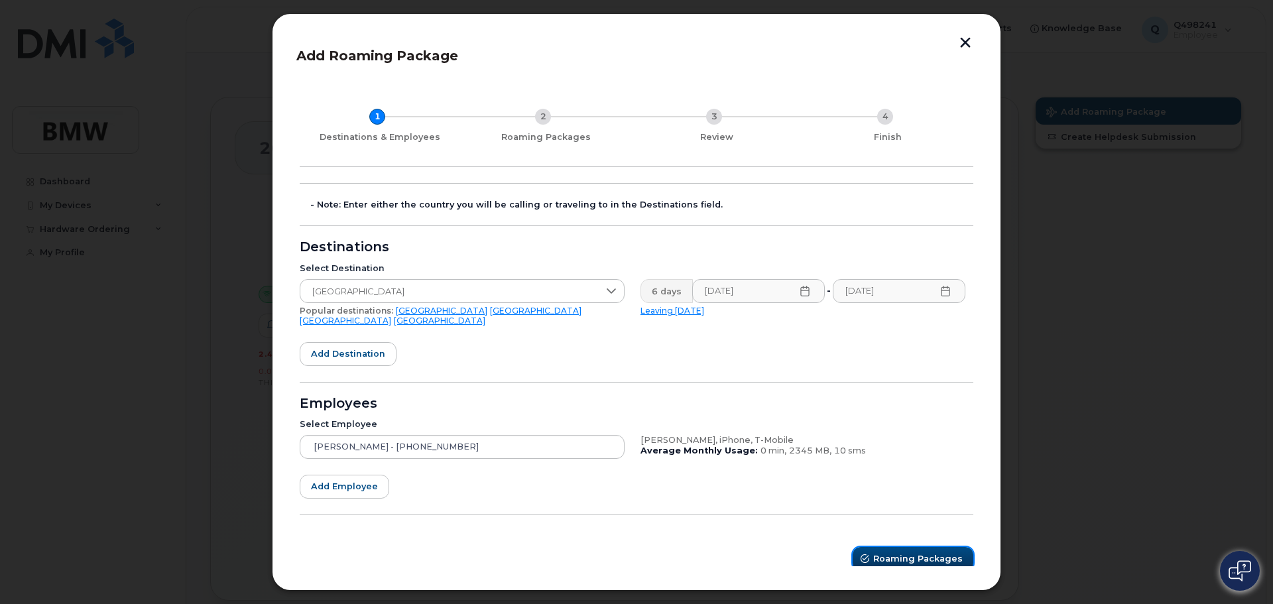
click at [898, 552] on span "Roaming Packages" at bounding box center [918, 558] width 90 height 13
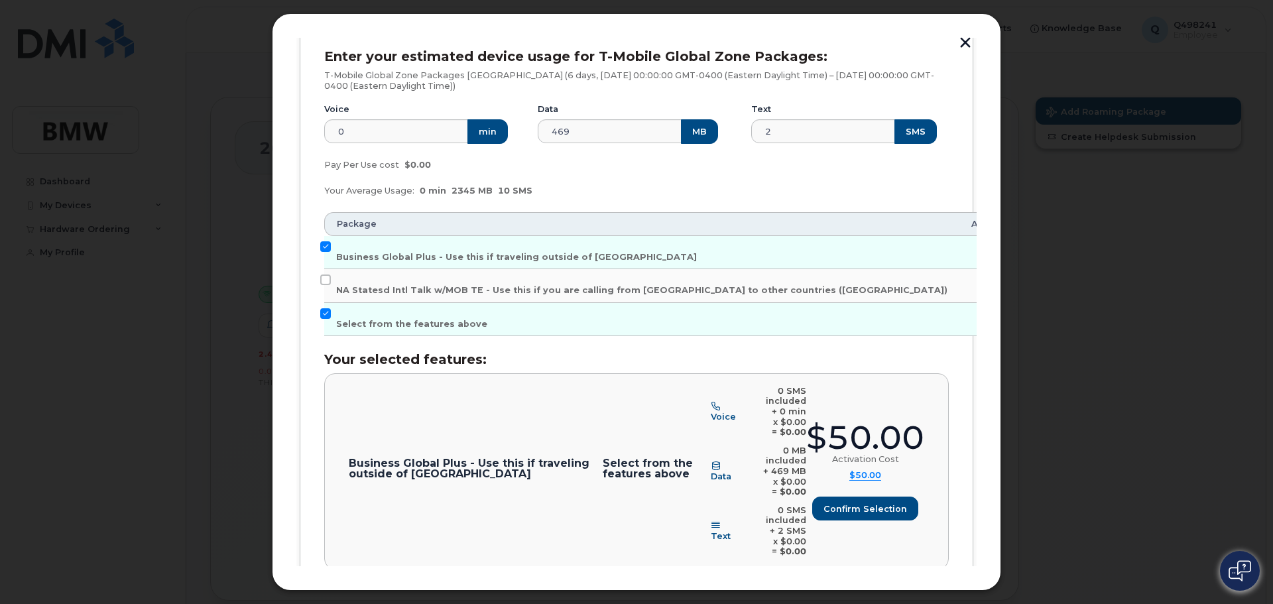
scroll to position [199, 0]
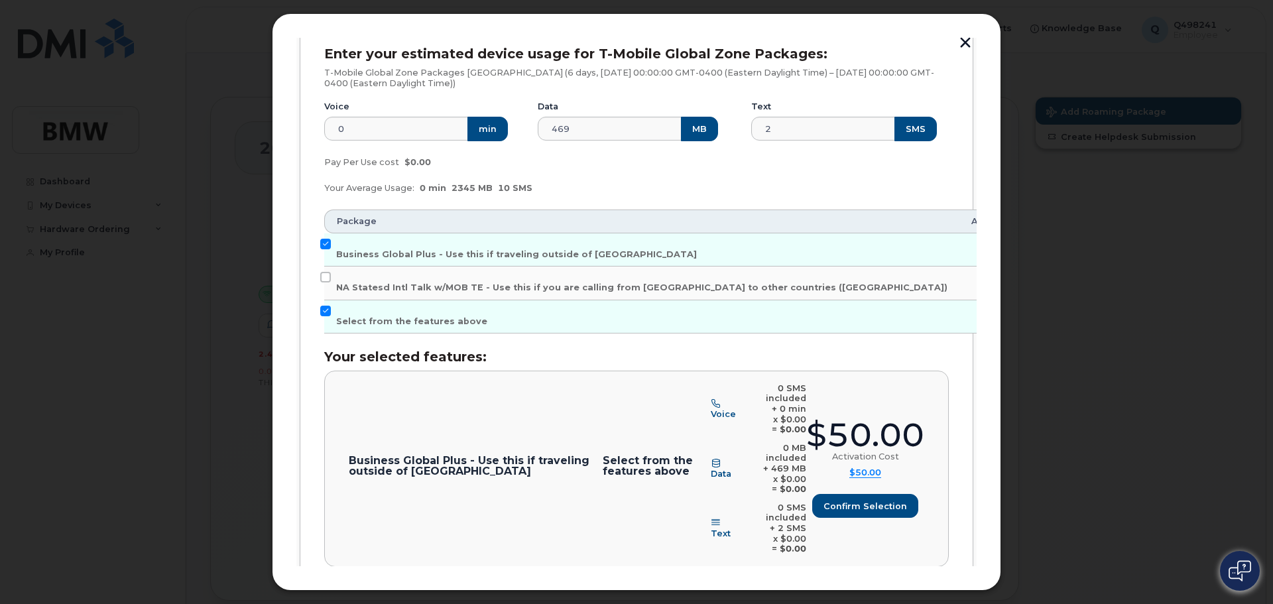
click at [926, 506] on div "Business Global Plus - Use this if traveling outside of North America Select fr…" at bounding box center [636, 469] width 625 height 196
click at [875, 500] on span "Confirm selection" at bounding box center [865, 506] width 84 height 13
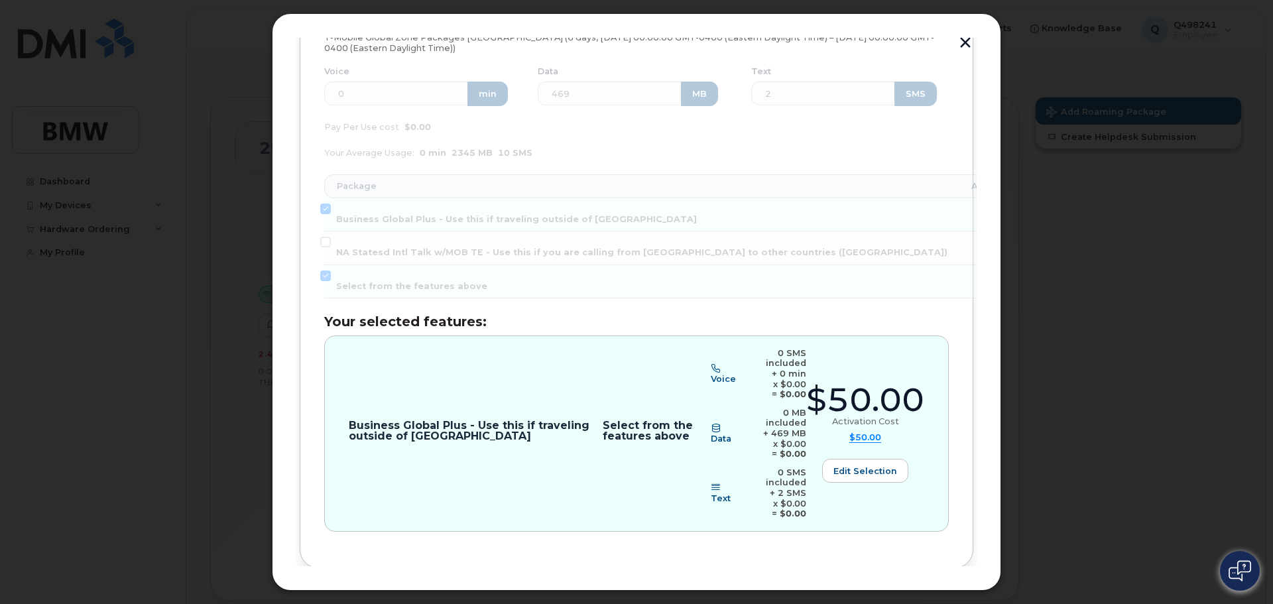
scroll to position [253, 0]
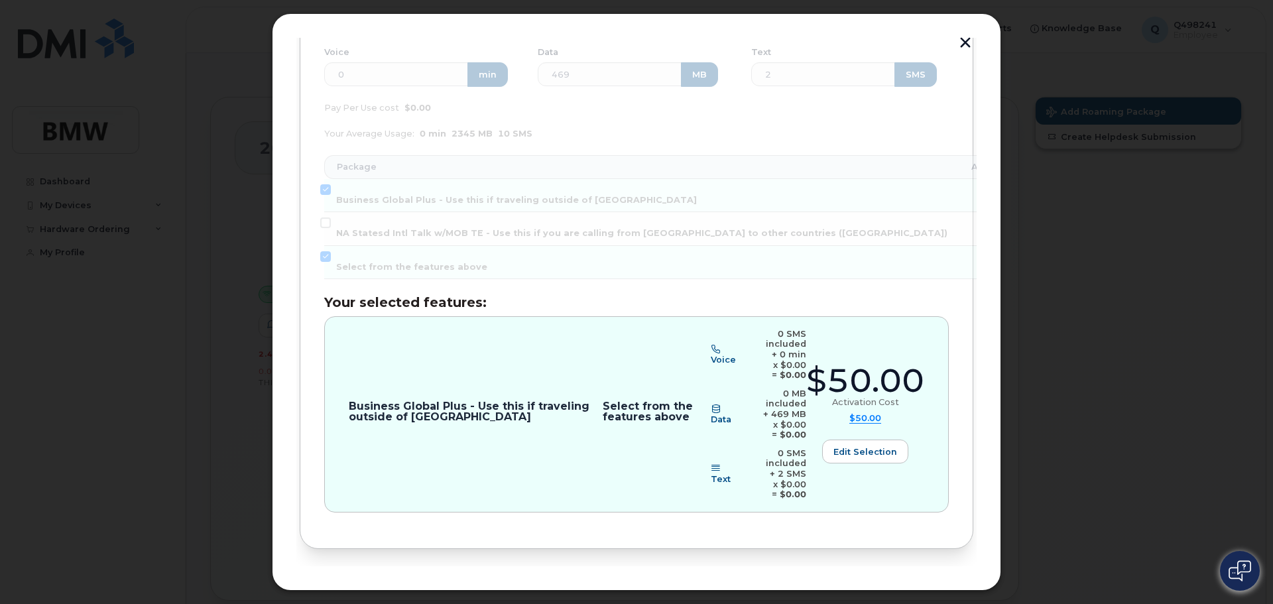
click at [933, 586] on span "Review" at bounding box center [936, 592] width 33 height 13
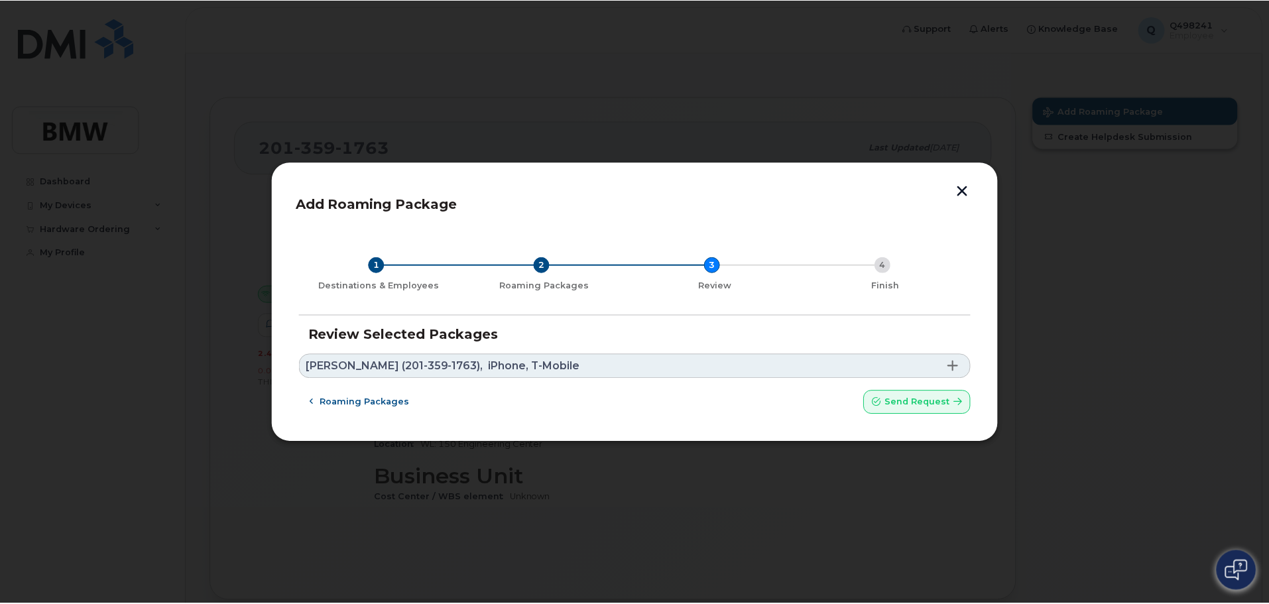
scroll to position [0, 0]
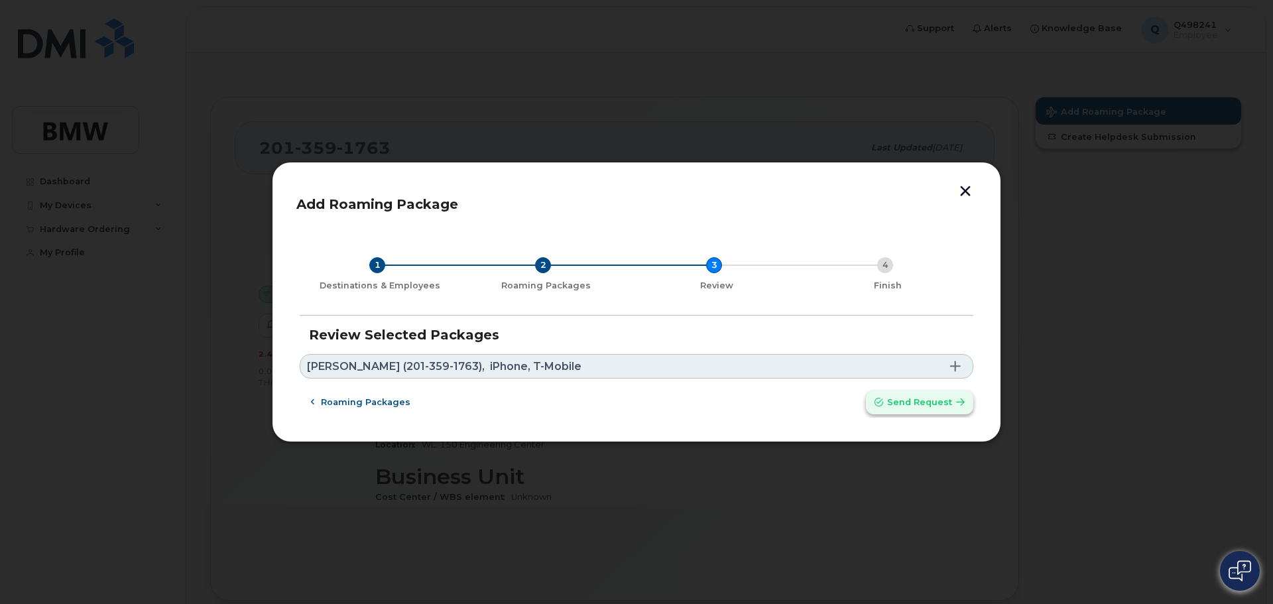
click at [902, 404] on span "Send request" at bounding box center [919, 402] width 65 height 13
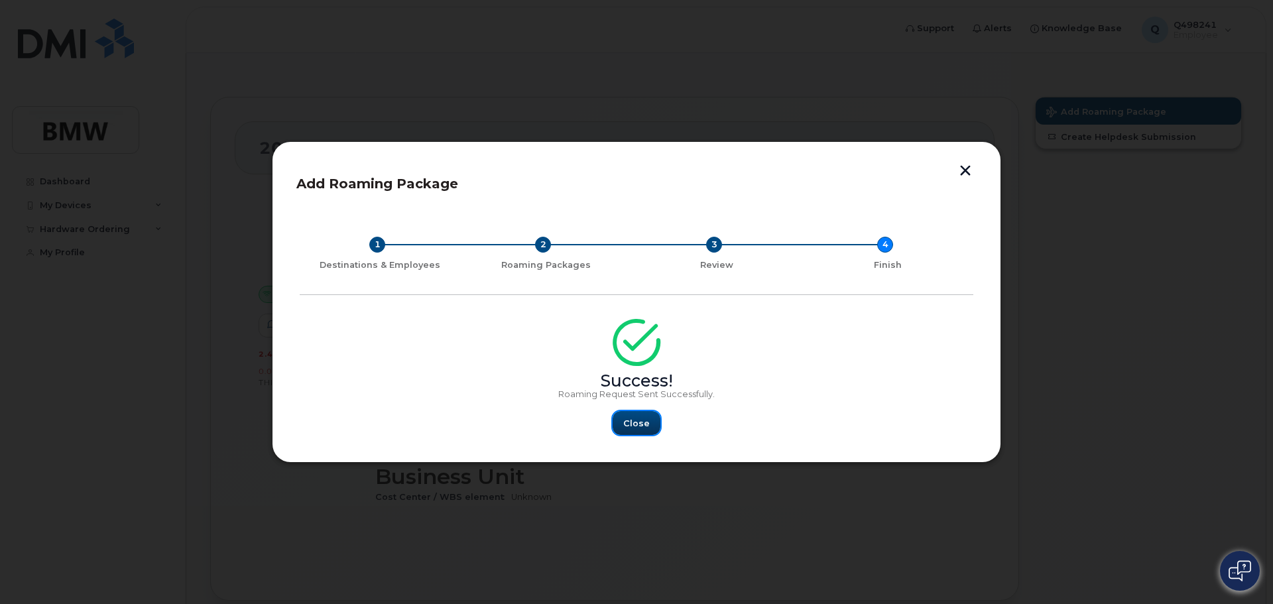
click at [636, 429] on span "Close" at bounding box center [636, 423] width 27 height 13
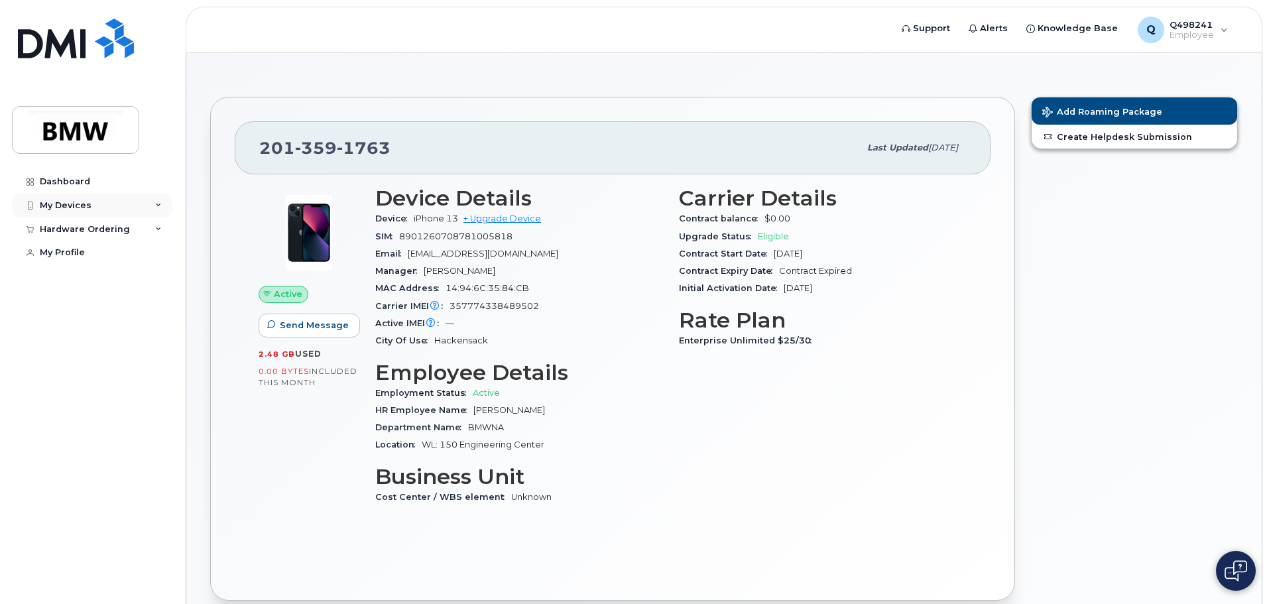
click at [145, 205] on div "My Devices" at bounding box center [92, 206] width 160 height 24
click at [151, 231] on div "Hardware Ordering" at bounding box center [92, 229] width 160 height 24
click at [155, 210] on div "My Devices" at bounding box center [92, 206] width 160 height 24
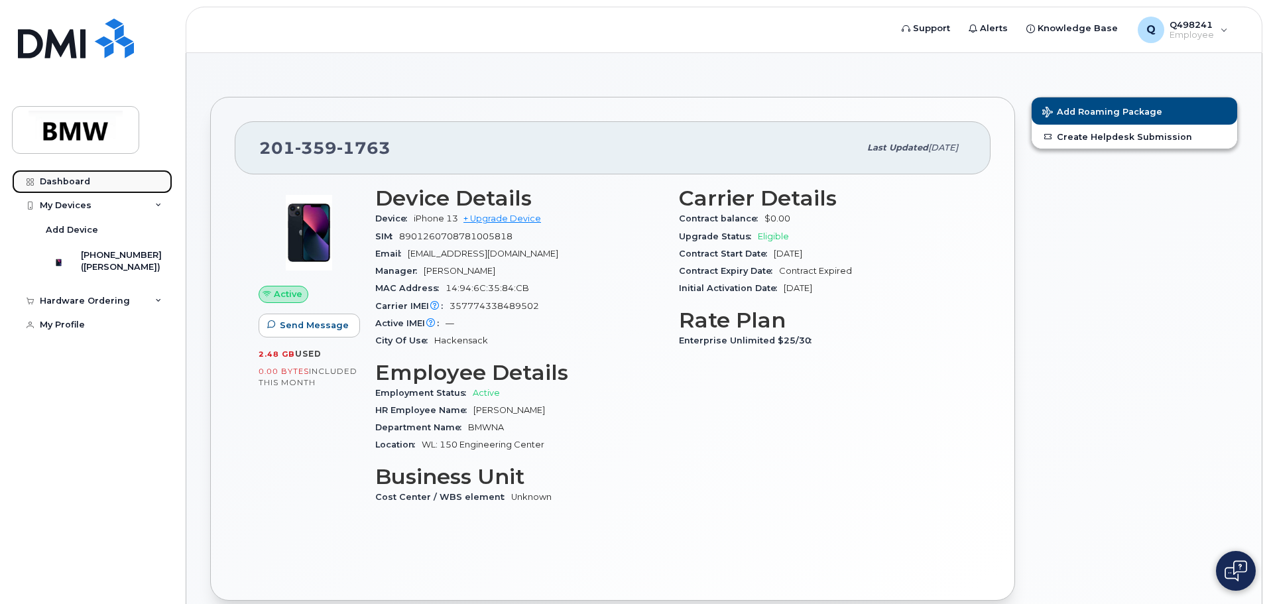
click at [91, 185] on link "Dashboard" at bounding box center [92, 182] width 160 height 24
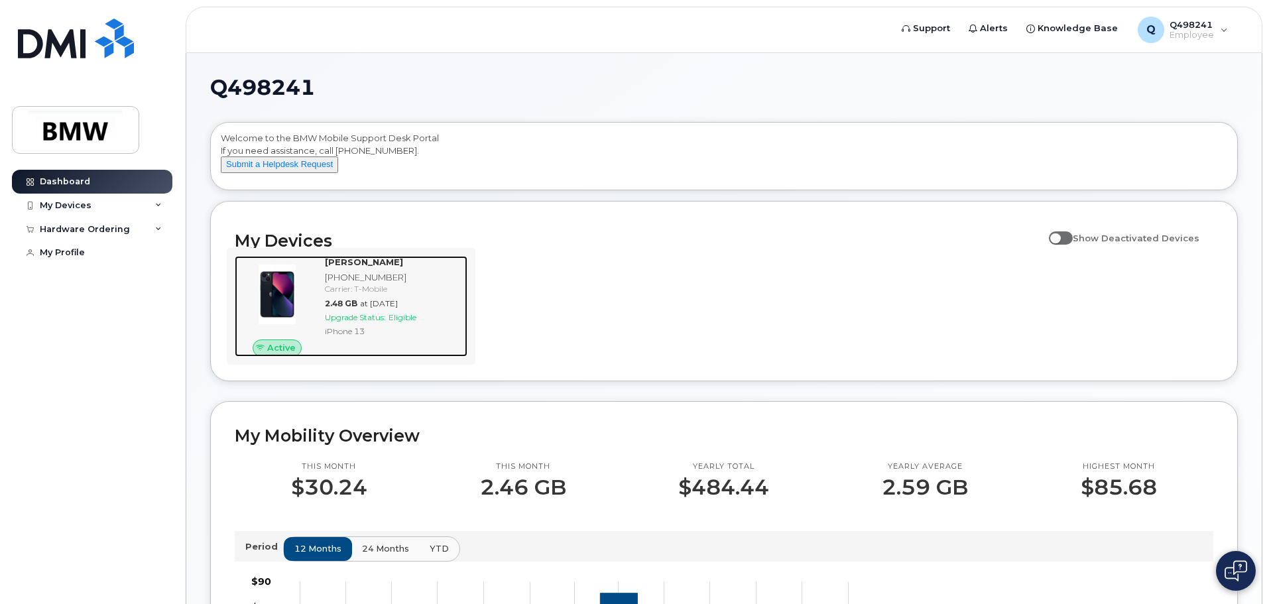
click at [380, 284] on div "[PHONE_NUMBER]" at bounding box center [393, 277] width 137 height 13
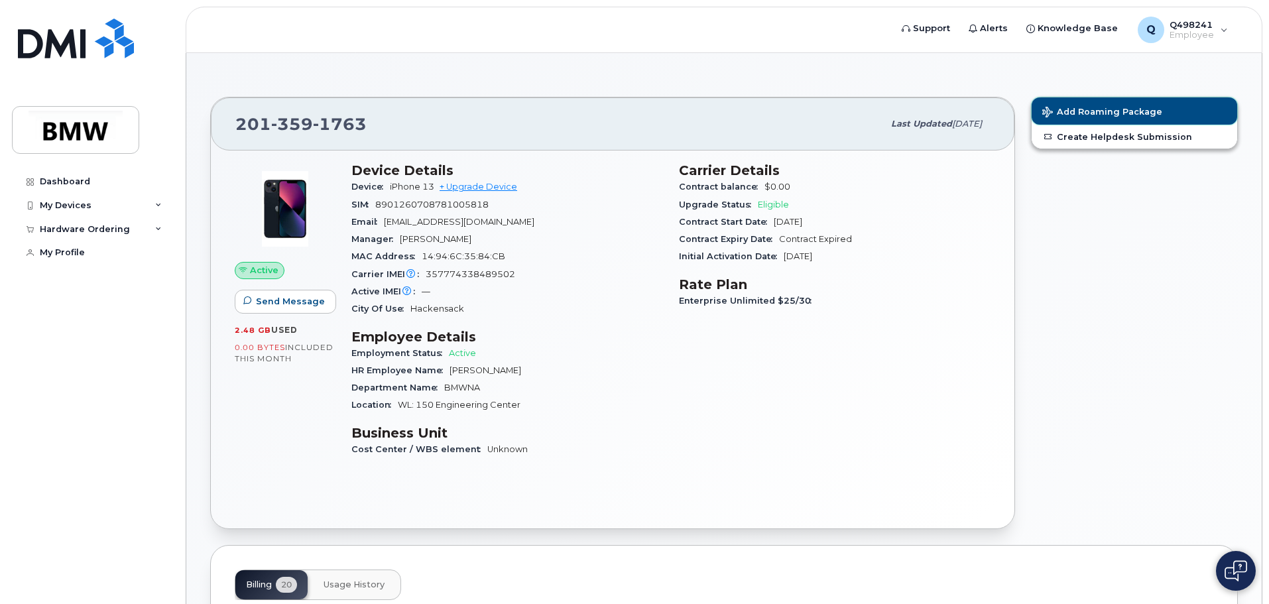
click at [1059, 107] on span "Add Roaming Package" at bounding box center [1102, 113] width 120 height 13
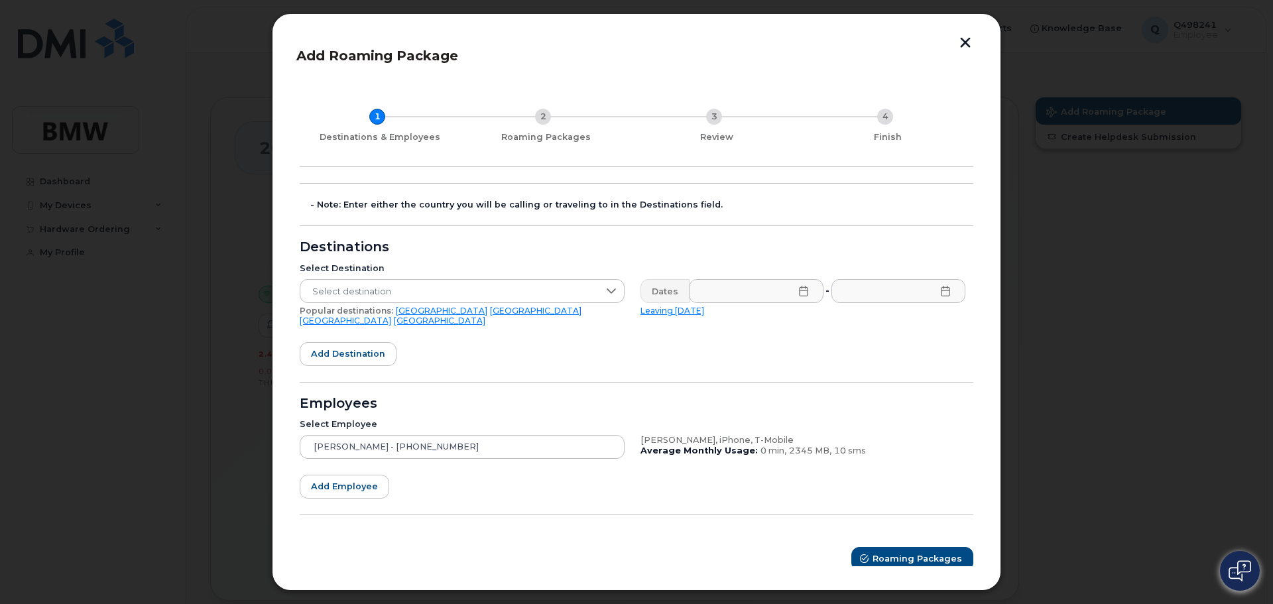
click at [962, 40] on button "button" at bounding box center [965, 44] width 20 height 14
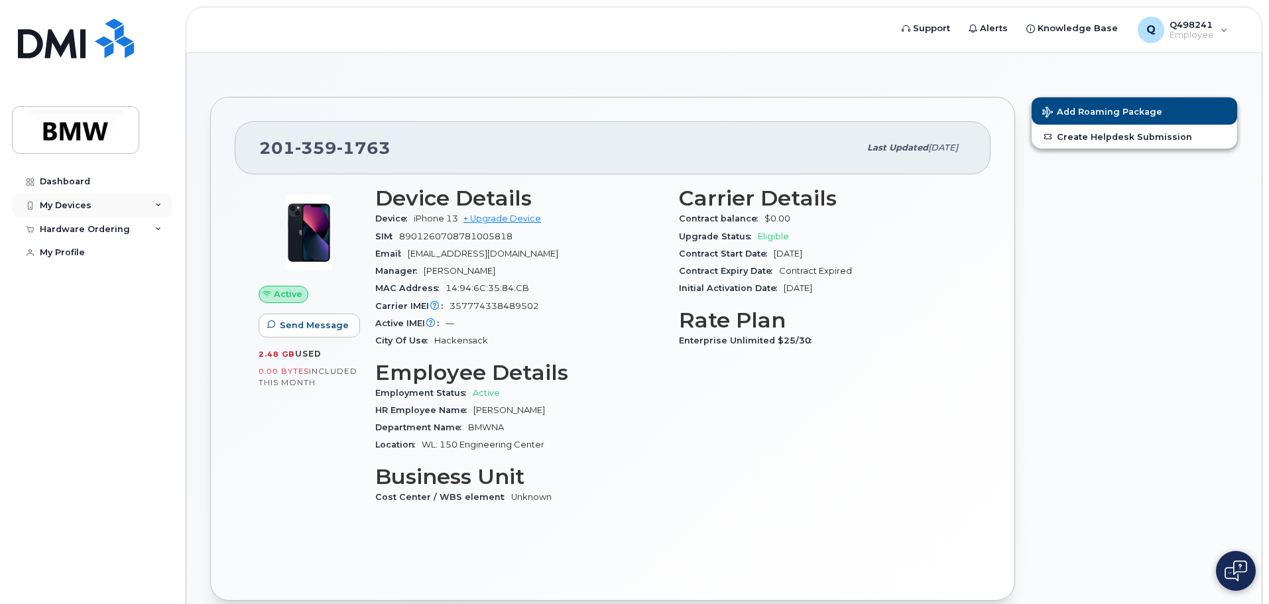
click at [143, 200] on div "My Devices" at bounding box center [92, 206] width 160 height 24
click at [146, 313] on div "Hardware Ordering" at bounding box center [92, 301] width 160 height 24
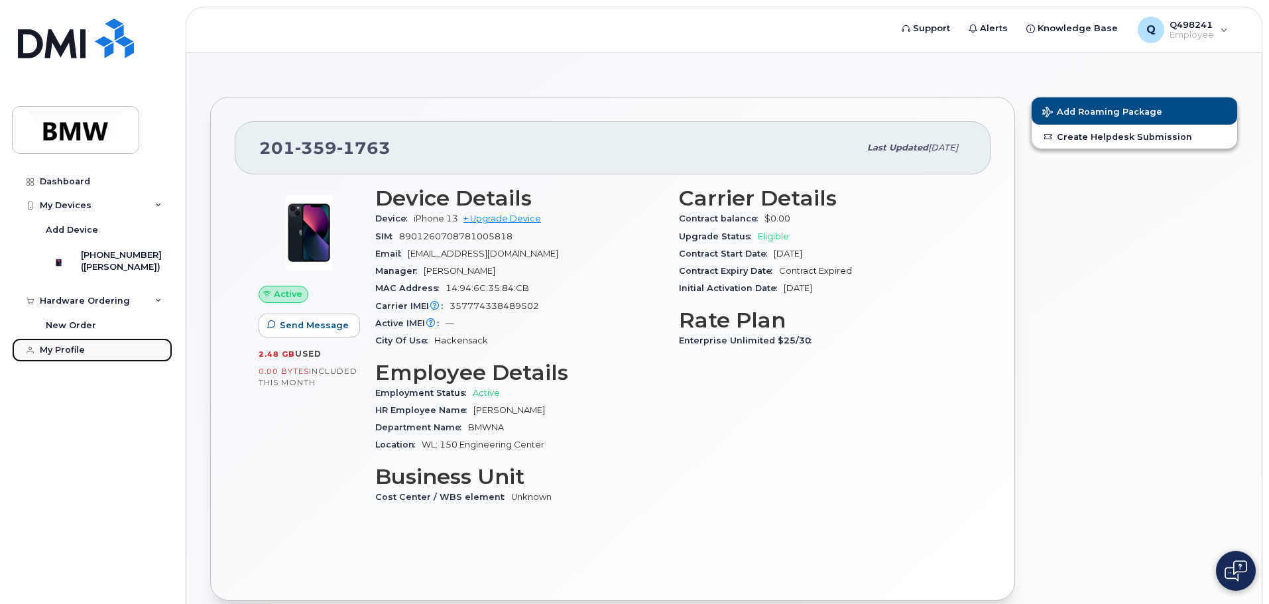
click at [125, 359] on link "My Profile" at bounding box center [92, 350] width 160 height 24
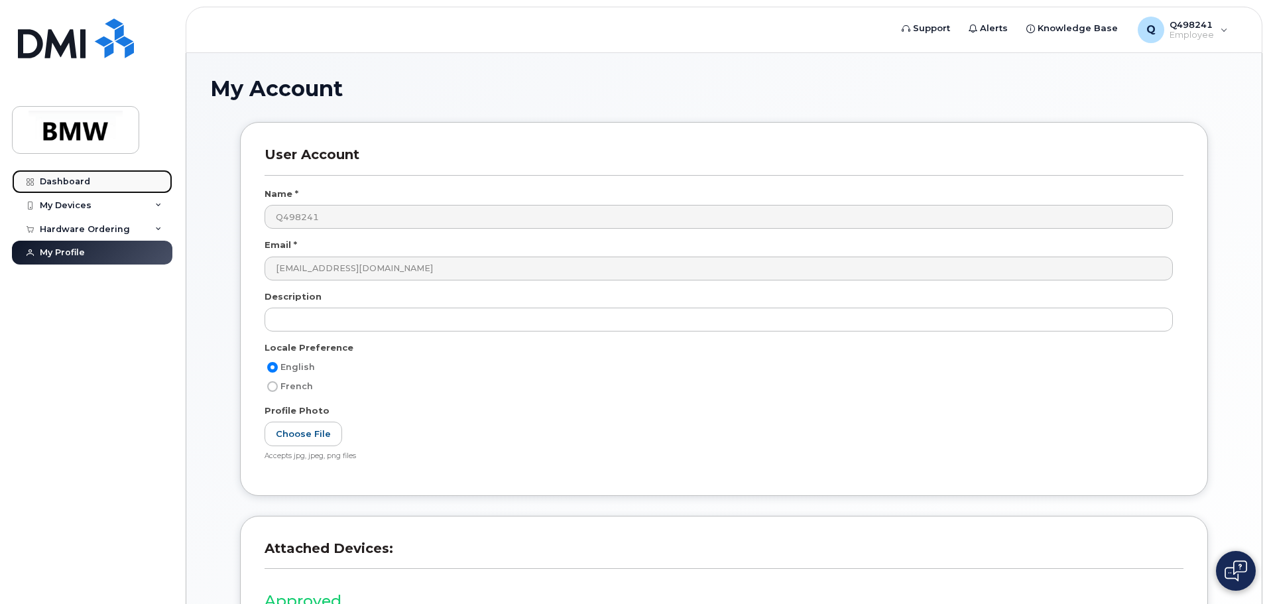
click at [113, 186] on link "Dashboard" at bounding box center [92, 182] width 160 height 24
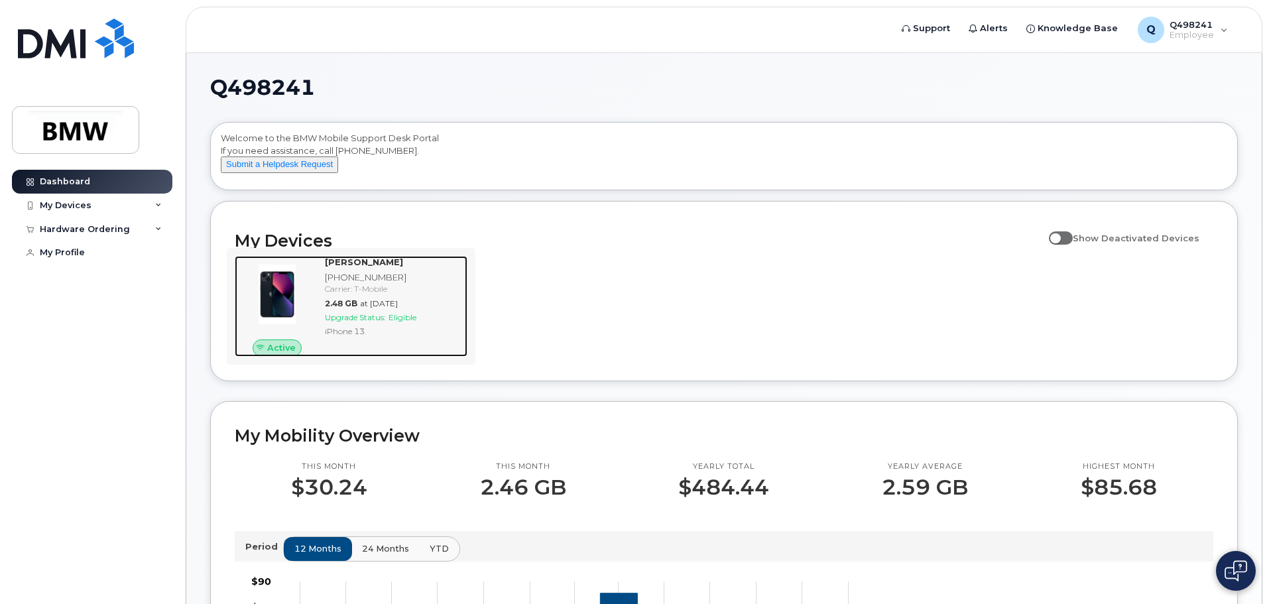
click at [376, 294] on div "Carrier: T-Mobile" at bounding box center [393, 288] width 137 height 11
